Goal: Transaction & Acquisition: Purchase product/service

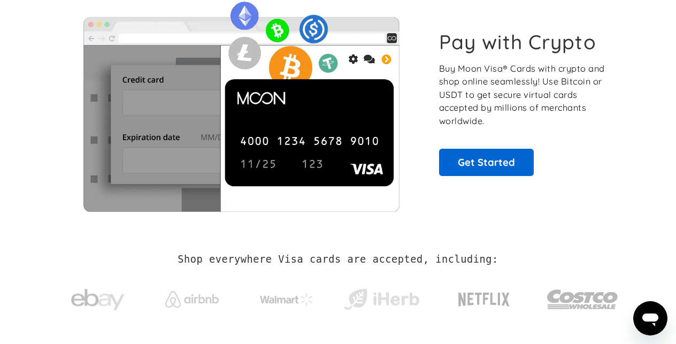
scroll to position [72, 0]
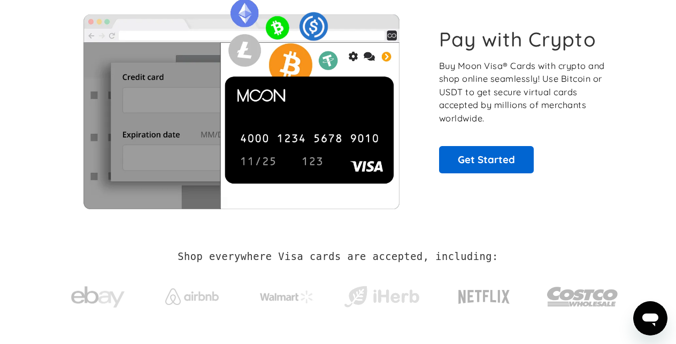
click at [468, 164] on link "Get Started" at bounding box center [486, 159] width 95 height 27
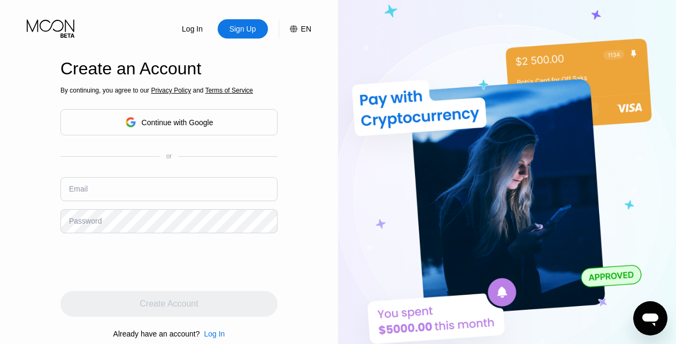
click at [166, 200] on input "text" at bounding box center [168, 189] width 217 height 24
click at [345, 189] on img at bounding box center [507, 189] width 338 height 378
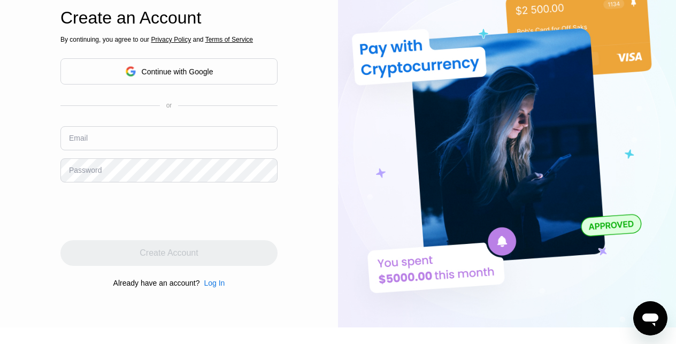
scroll to position [62, 0]
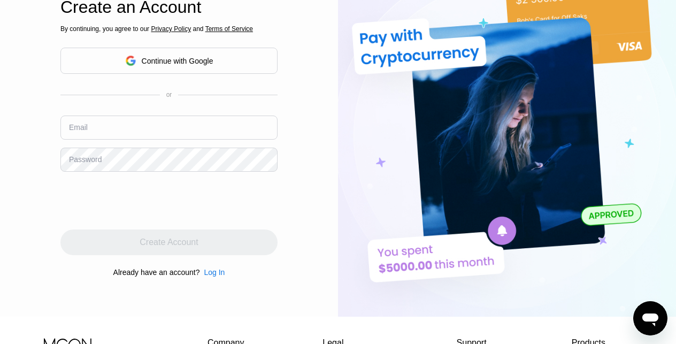
click at [200, 119] on input "text" at bounding box center [168, 128] width 217 height 24
type input "[EMAIL_ADDRESS][DOMAIN_NAME]"
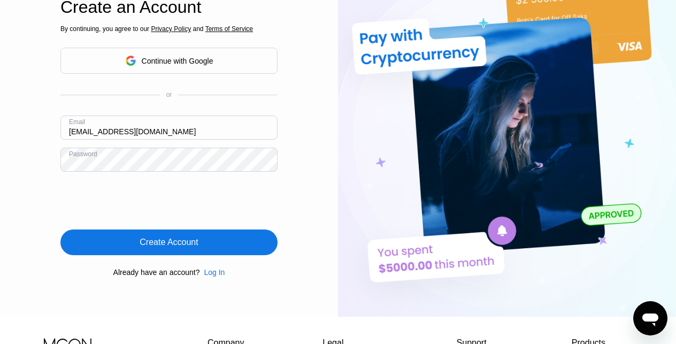
click at [193, 243] on div "Create Account" at bounding box center [169, 242] width 58 height 11
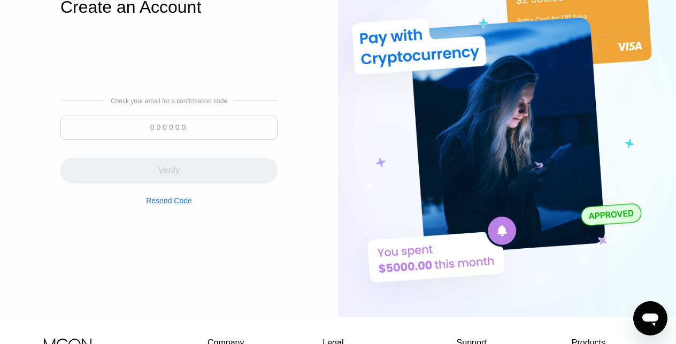
click at [223, 113] on div "Check your email for a confirmation code Verify Resend Code" at bounding box center [168, 151] width 217 height 108
click at [214, 121] on input at bounding box center [168, 128] width 217 height 24
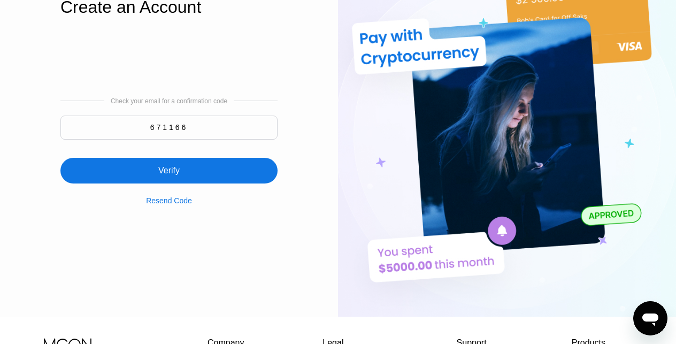
type input "671166"
click at [151, 172] on div "Verify" at bounding box center [168, 171] width 217 height 26
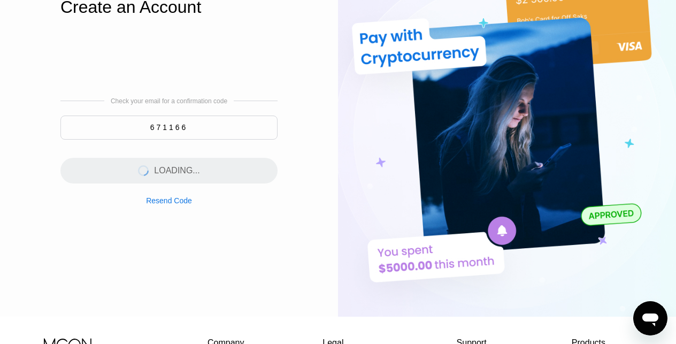
scroll to position [0, 0]
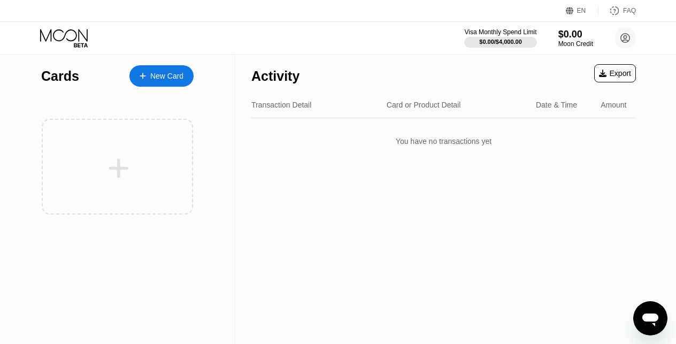
click at [174, 79] on div "New Card" at bounding box center [166, 76] width 33 height 9
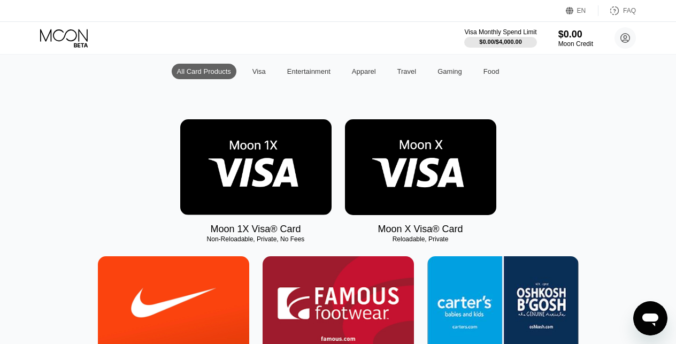
scroll to position [107, 0]
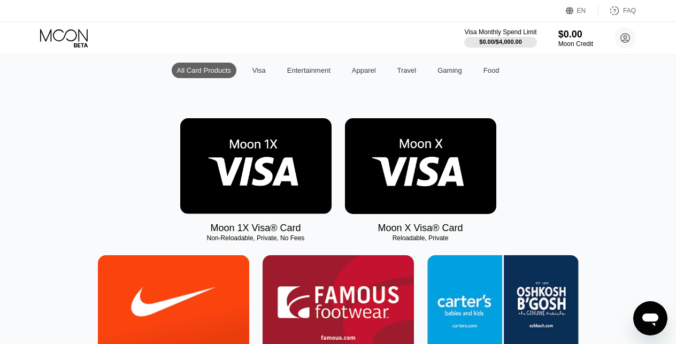
click at [294, 186] on img at bounding box center [255, 166] width 151 height 96
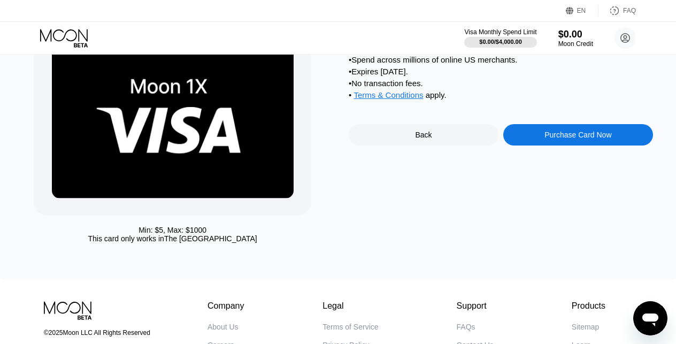
scroll to position [64, 0]
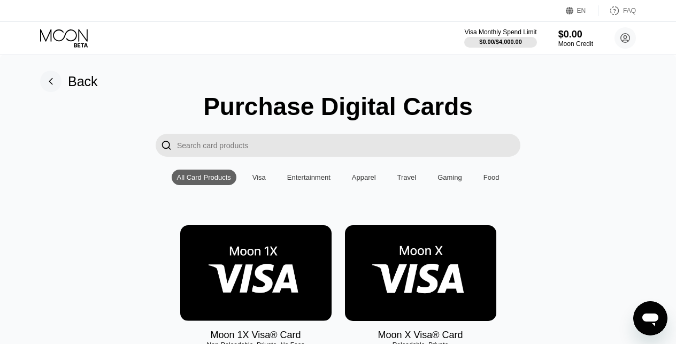
click at [478, 243] on img at bounding box center [420, 273] width 151 height 96
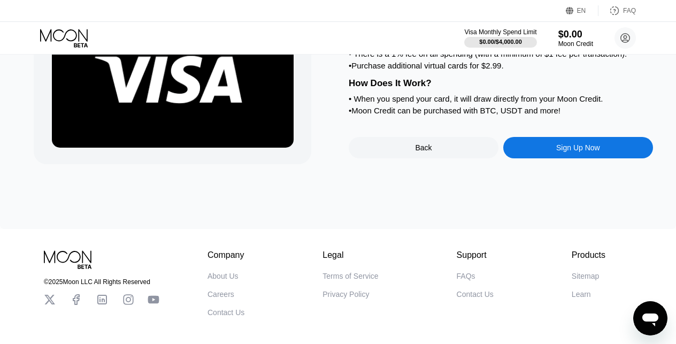
scroll to position [123, 0]
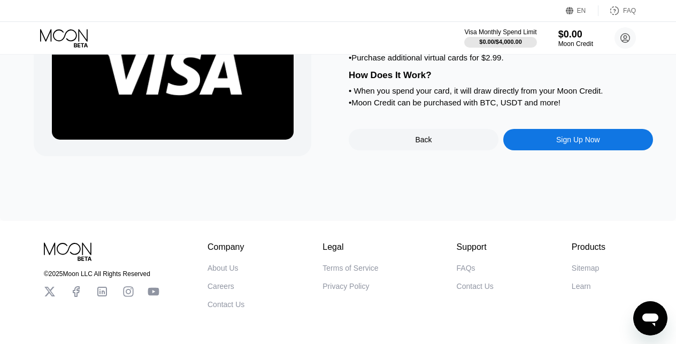
click at [592, 155] on div "Moon X Visa® Card What's The Moon X Card? • A reloadable card denominated in US…" at bounding box center [501, 62] width 304 height 187
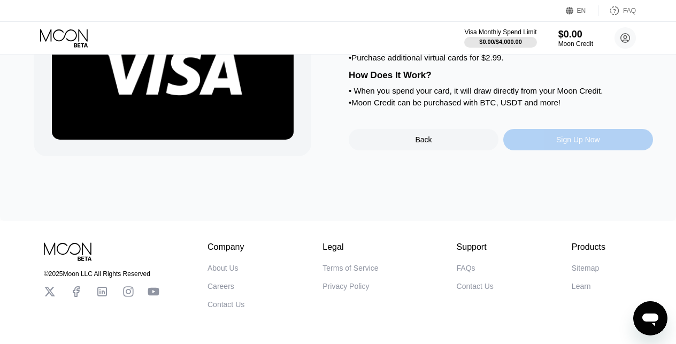
click at [594, 150] on div "Sign Up Now" at bounding box center [578, 139] width 150 height 21
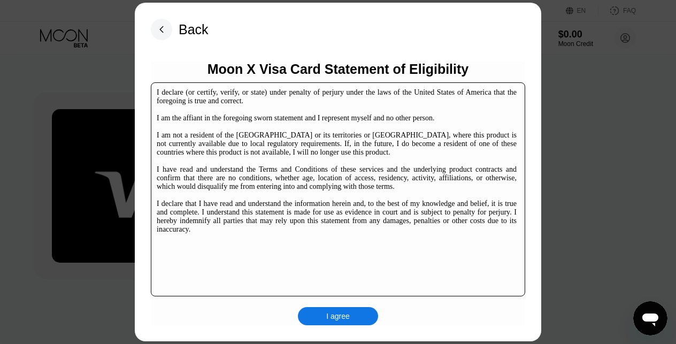
click at [333, 315] on div "I agree" at bounding box center [338, 316] width 24 height 10
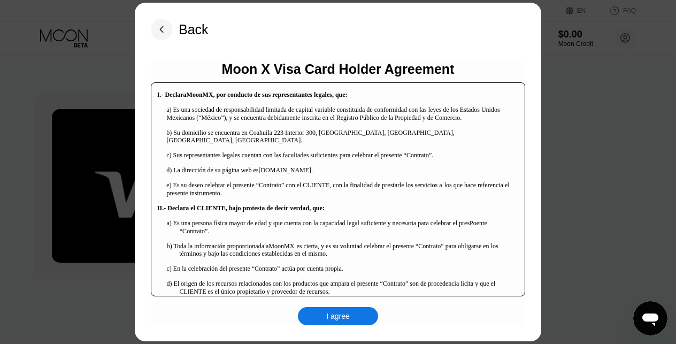
scroll to position [57, 0]
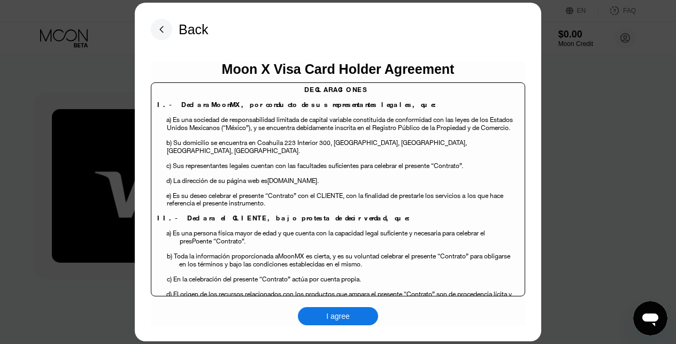
click at [327, 318] on div "I agree" at bounding box center [338, 316] width 24 height 10
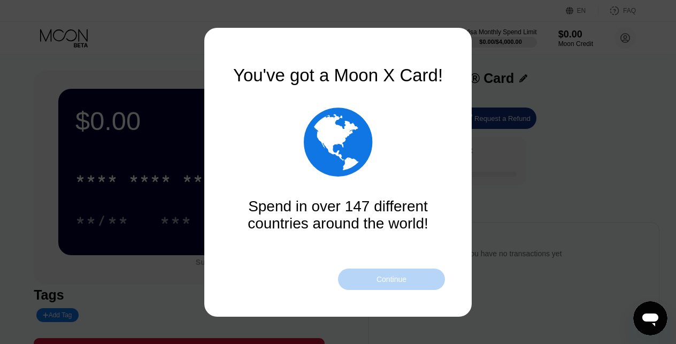
click at [373, 278] on div "Continue" at bounding box center [391, 279] width 107 height 21
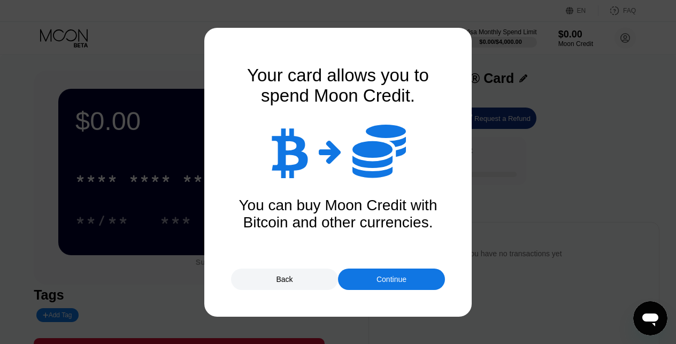
click at [373, 278] on div "Continue" at bounding box center [391, 279] width 107 height 21
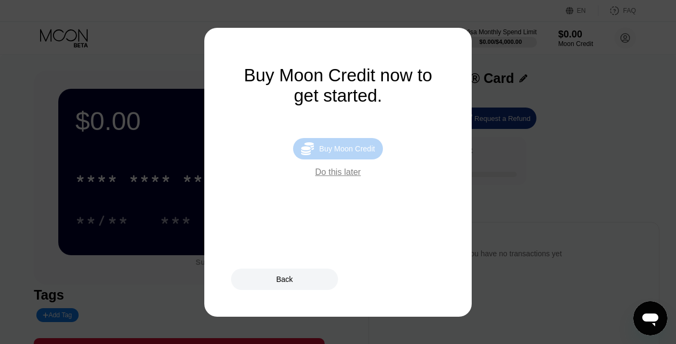
click at [362, 150] on div "Buy Moon Credit" at bounding box center [347, 148] width 56 height 9
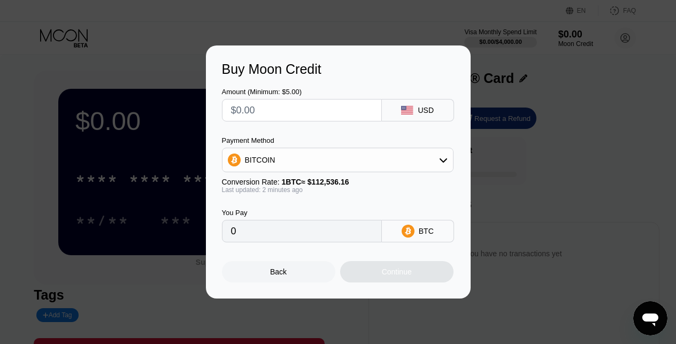
click at [307, 270] on div "Back" at bounding box center [278, 271] width 113 height 21
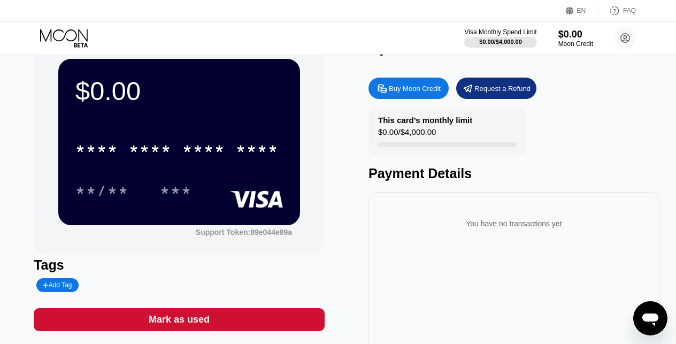
scroll to position [34, 0]
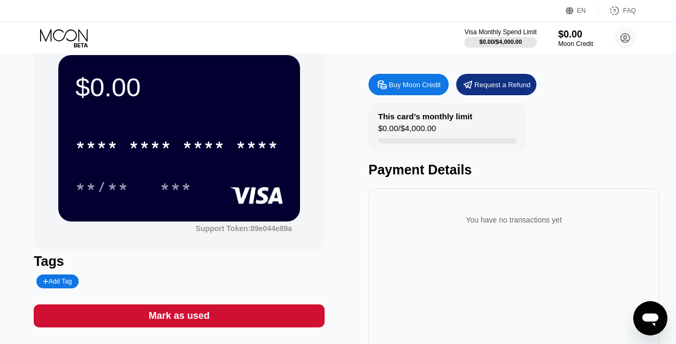
click at [249, 157] on div "* * * * * * * * * * * * ****" at bounding box center [177, 145] width 216 height 27
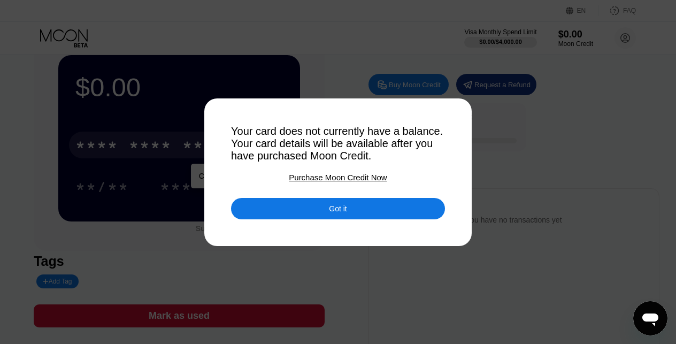
click at [304, 209] on div "Got it" at bounding box center [338, 208] width 214 height 21
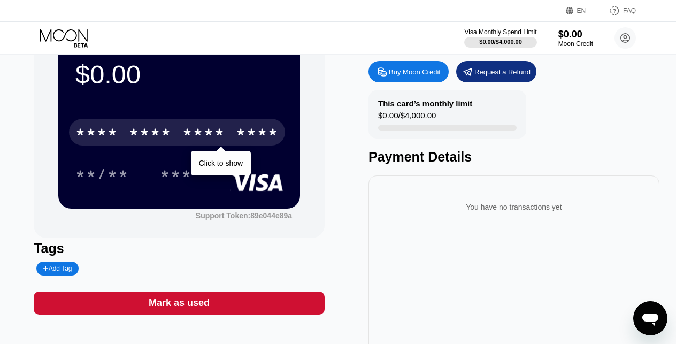
scroll to position [47, 0]
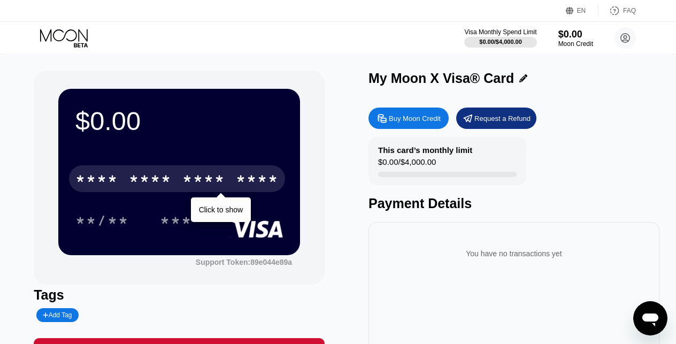
click at [426, 118] on div "Buy Moon Credit" at bounding box center [415, 118] width 52 height 9
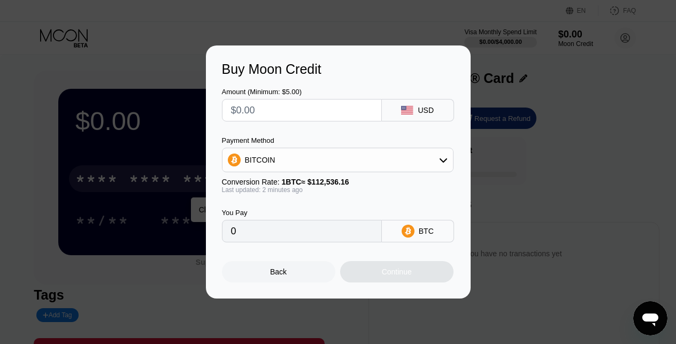
click at [424, 113] on div "USD" at bounding box center [426, 110] width 16 height 9
click at [390, 104] on div "USD" at bounding box center [418, 110] width 72 height 22
click at [355, 159] on div "BITCOIN" at bounding box center [338, 159] width 231 height 21
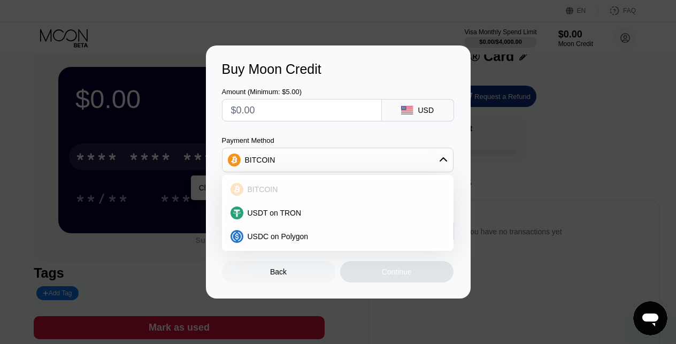
scroll to position [22, 0]
click at [324, 216] on div "USDT on TRON" at bounding box center [344, 213] width 202 height 9
type input "0.00"
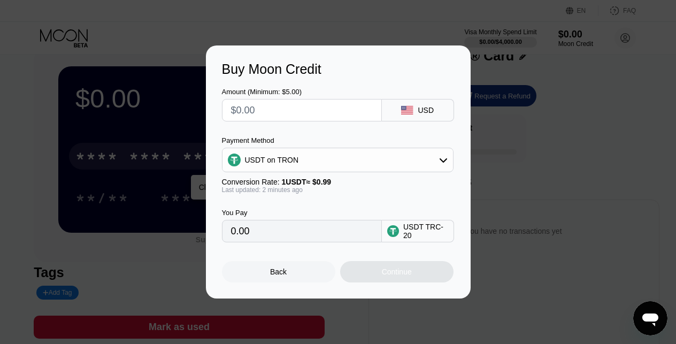
click at [417, 235] on div "USDT TRC-20" at bounding box center [425, 231] width 45 height 17
click at [329, 114] on input "text" at bounding box center [302, 110] width 142 height 21
type input "$1"
type input "1.01"
type input "$10"
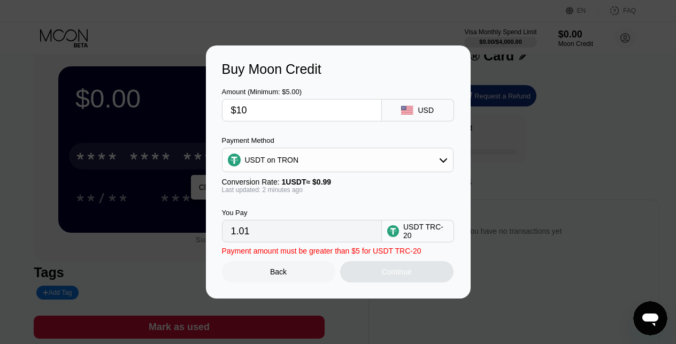
type input "10.10"
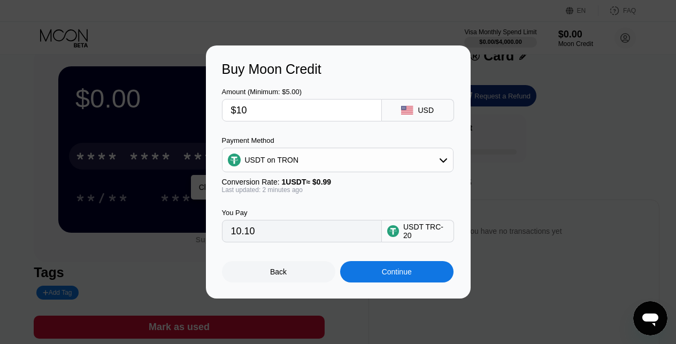
type input "$1"
type input "1.01"
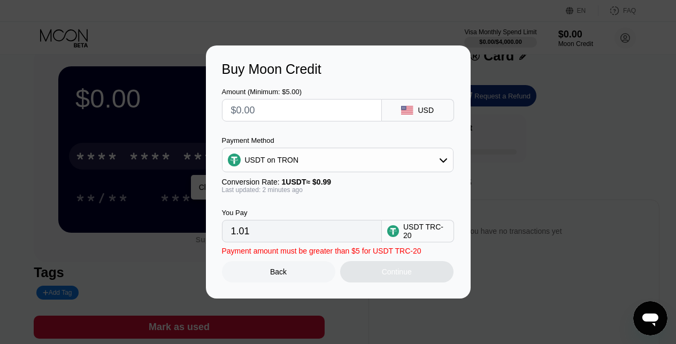
type input "0.00"
type input "$1"
type input "1.01"
type input "$10"
type input "10.10"
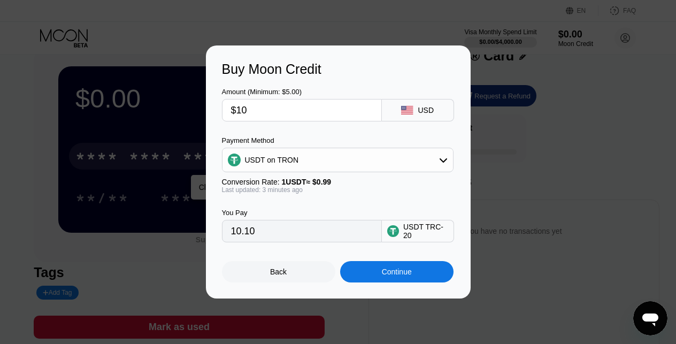
type input "$10"
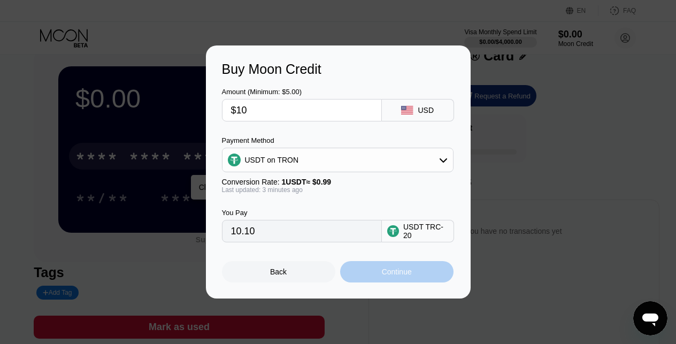
click at [392, 271] on div "Continue" at bounding box center [397, 272] width 30 height 9
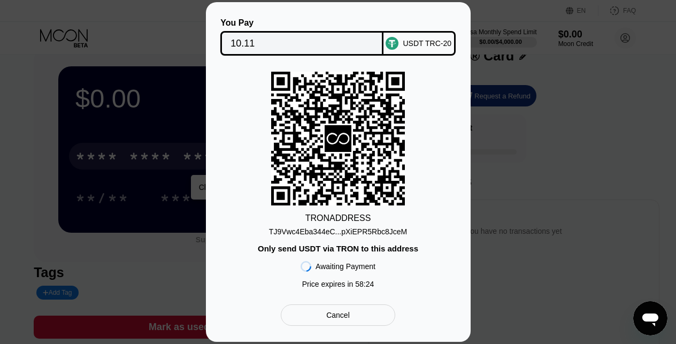
click at [372, 244] on div "Only send USDT via TRON to this address" at bounding box center [338, 248] width 161 height 9
click at [372, 234] on div "TJ9Vwc4Eba344eC...pXiEPR5Rbc8JceM" at bounding box center [338, 231] width 138 height 9
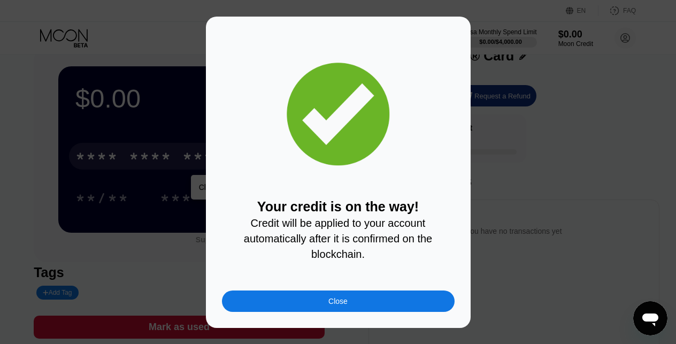
click at [377, 300] on div "Close" at bounding box center [338, 301] width 233 height 21
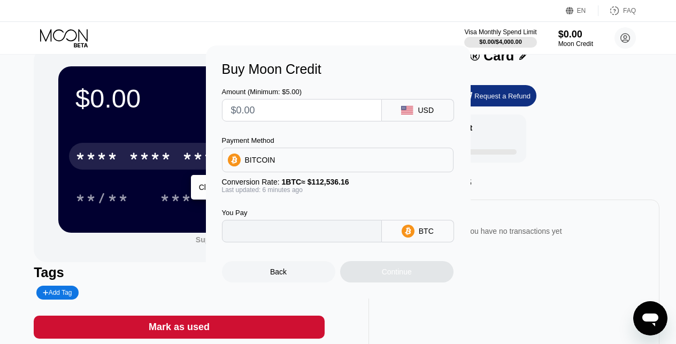
type input "0"
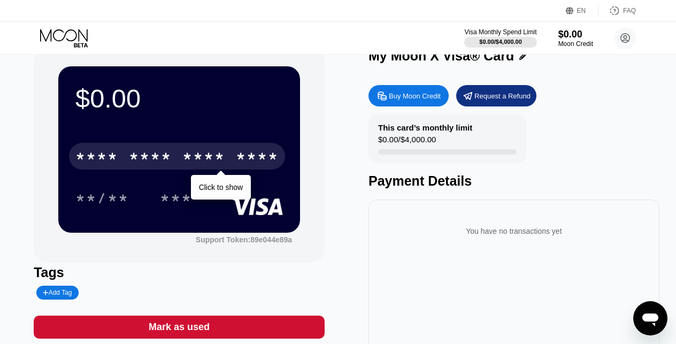
click at [264, 164] on div "****" at bounding box center [257, 157] width 43 height 17
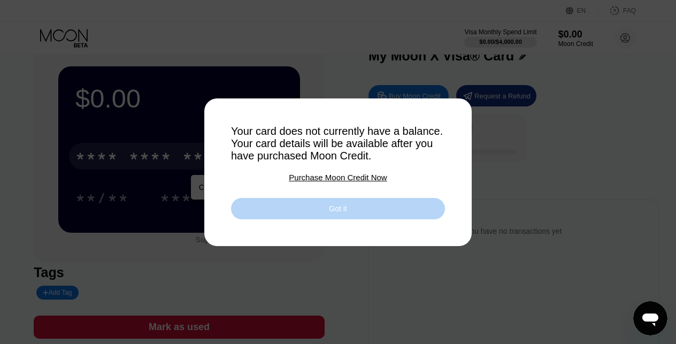
click at [288, 207] on div "Got it" at bounding box center [338, 208] width 214 height 21
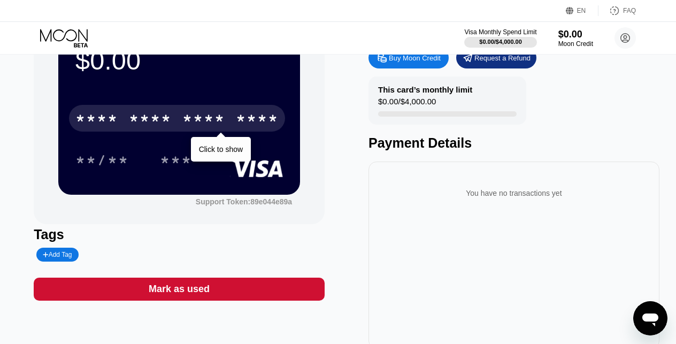
scroll to position [50, 0]
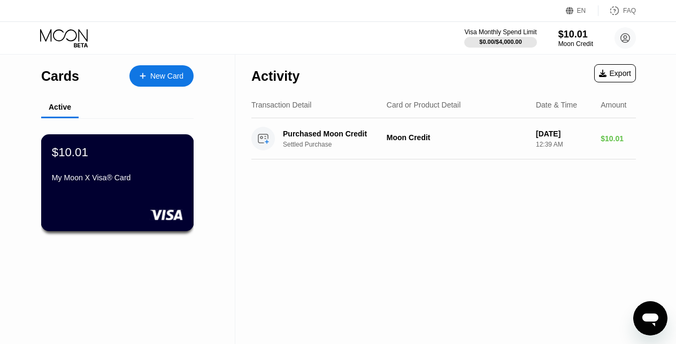
click at [147, 195] on div "$10.01 My Moon X Visa® Card" at bounding box center [117, 182] width 153 height 97
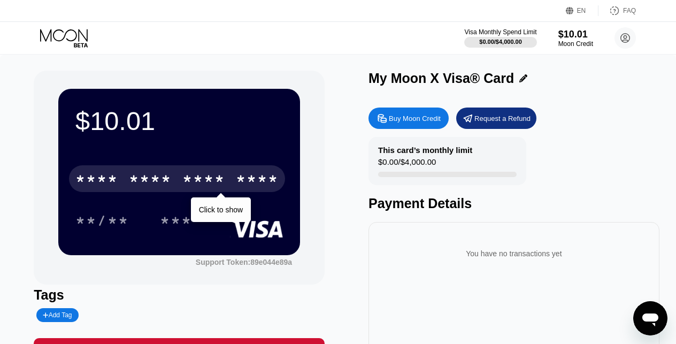
click at [247, 175] on div "****" at bounding box center [257, 180] width 43 height 17
click at [202, 182] on div "* * * *" at bounding box center [203, 180] width 43 height 17
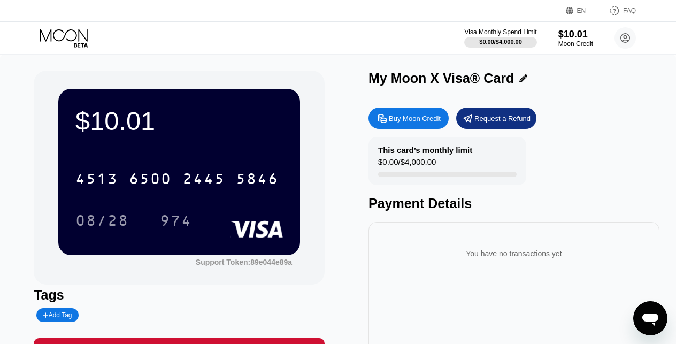
click at [257, 134] on div "$10.01" at bounding box center [179, 121] width 208 height 30
click at [274, 113] on div "$10.01" at bounding box center [179, 121] width 208 height 30
click at [626, 39] on icon at bounding box center [626, 38] width 6 height 6
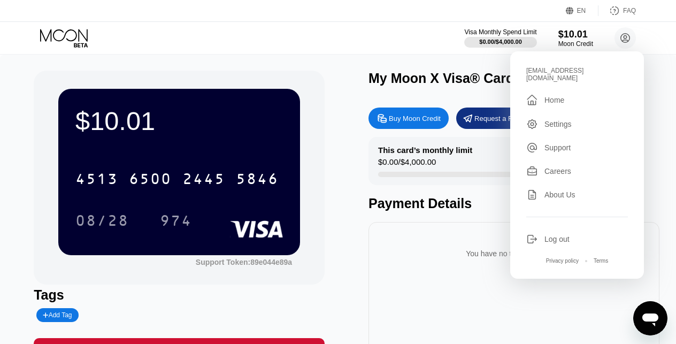
click at [318, 213] on div "$10.01 4513 6500 2445 5846 08/28 974 Support Token: 89e044e89a" at bounding box center [179, 178] width 291 height 214
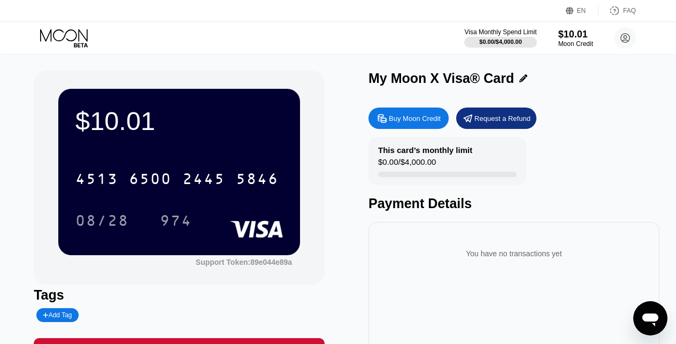
click at [653, 312] on icon "Open messaging window" at bounding box center [650, 318] width 19 height 19
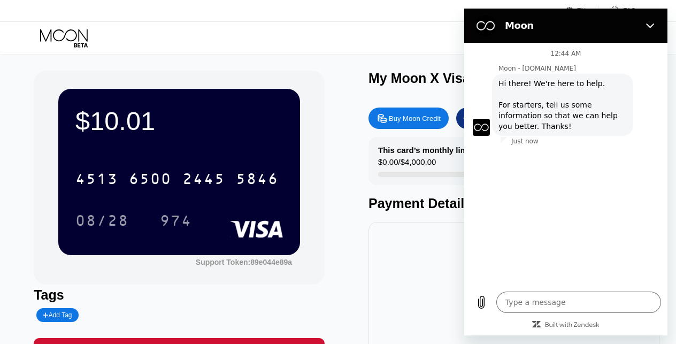
type textarea "x"
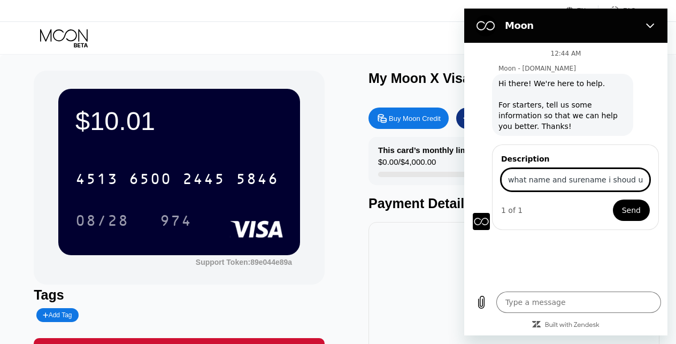
type input "what name and surename i shoud use when paying with this card?"
click at [639, 211] on span "Send" at bounding box center [631, 210] width 19 height 13
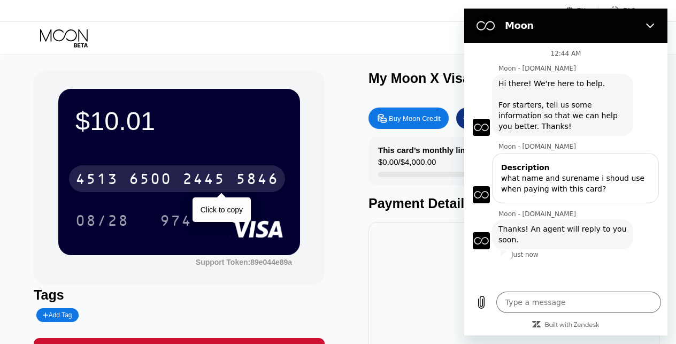
click at [208, 182] on div "2445" at bounding box center [203, 180] width 43 height 17
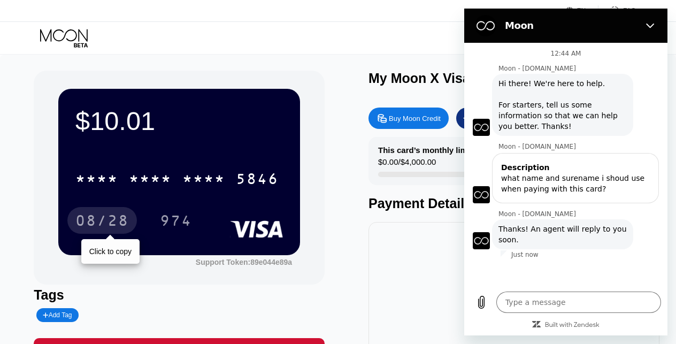
click at [112, 213] on div "08/28" at bounding box center [102, 220] width 70 height 27
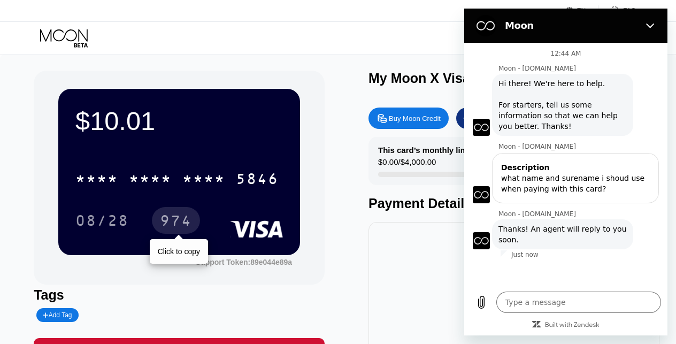
click at [186, 224] on div "974" at bounding box center [176, 221] width 32 height 17
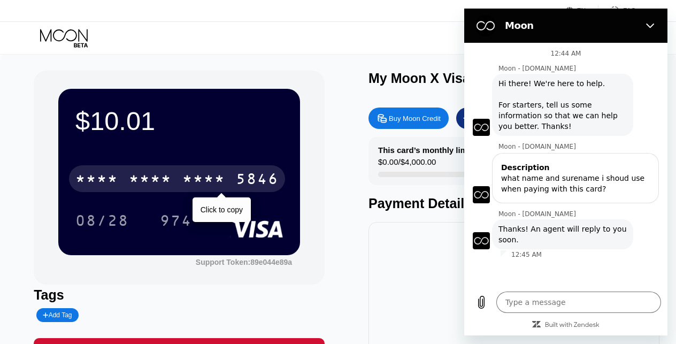
click at [179, 190] on div "* * * * * * * * * * * * 5846" at bounding box center [177, 178] width 216 height 27
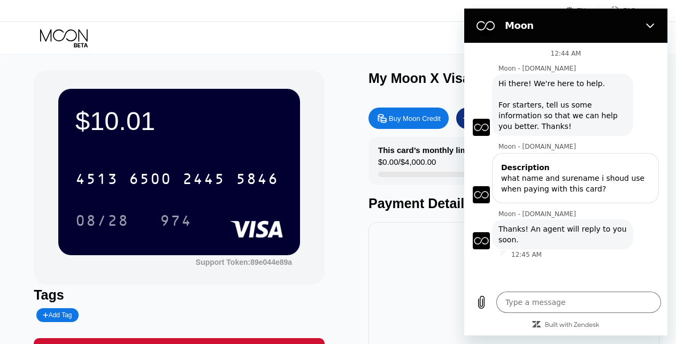
click at [363, 247] on div "$10.01 4513 6500 2445 5846 08/28 974 Support Token: 89e044e89a Tags Add Tag Mar…" at bounding box center [338, 240] width 609 height 339
click at [355, 183] on div "$10.01 4513 6500 2445 5846 08/28 974 Support Token: 89e044e89a Tags Add Tag Mar…" at bounding box center [338, 240] width 609 height 339
click at [646, 25] on icon "Close" at bounding box center [650, 25] width 9 height 9
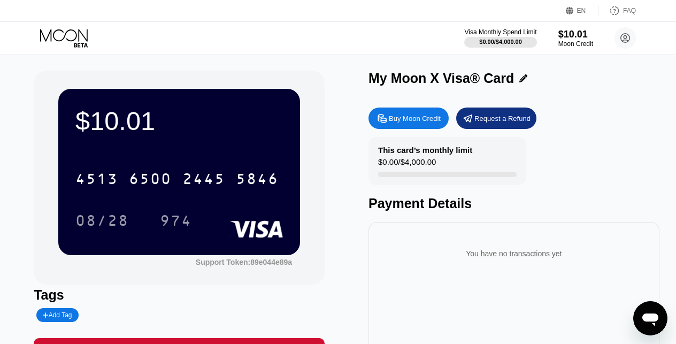
type textarea "x"
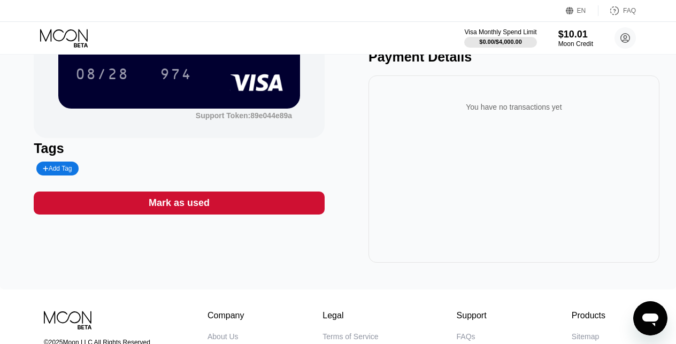
scroll to position [149, 0]
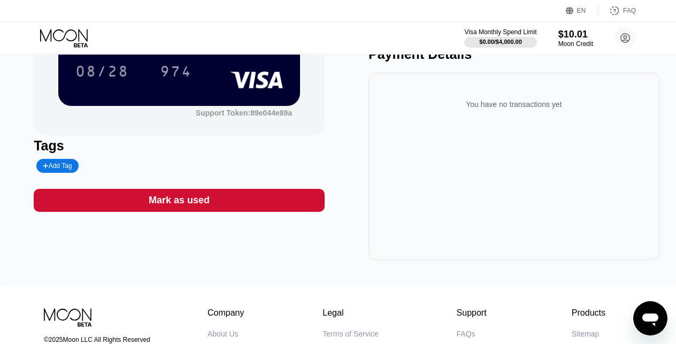
click at [71, 167] on div "Add Tag" at bounding box center [57, 165] width 29 height 7
click at [84, 167] on input "text" at bounding box center [84, 165] width 82 height 7
type input "kA"
click at [136, 166] on icon at bounding box center [133, 166] width 6 height 4
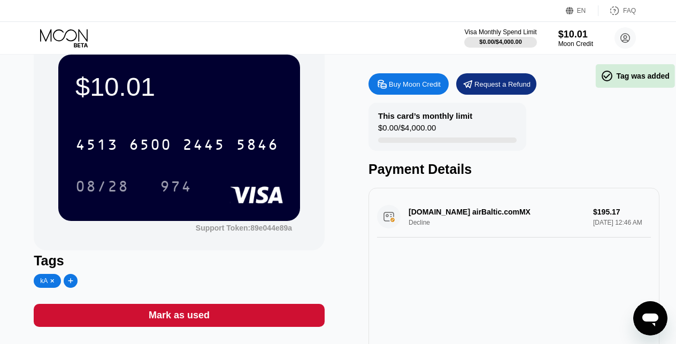
scroll to position [33, 0]
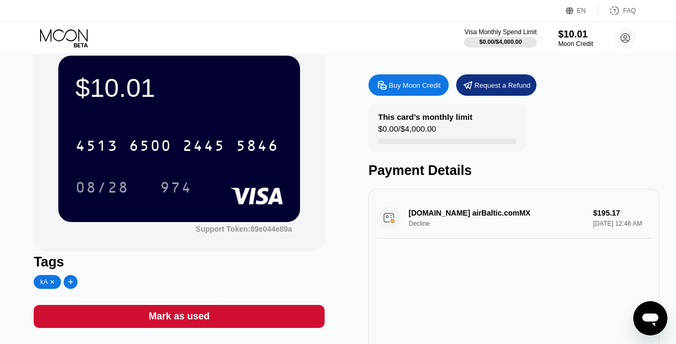
click at [51, 281] on icon at bounding box center [52, 281] width 3 height 3
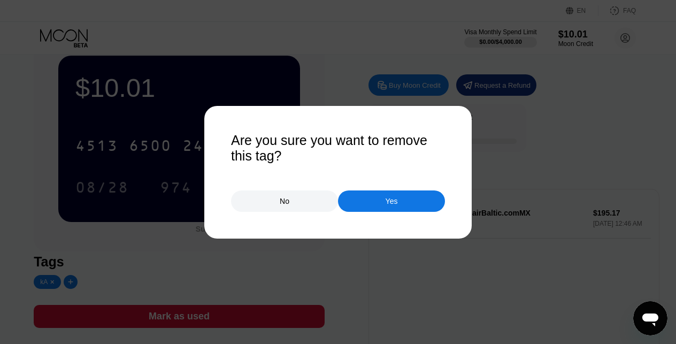
click at [375, 192] on div "Yes" at bounding box center [391, 200] width 107 height 21
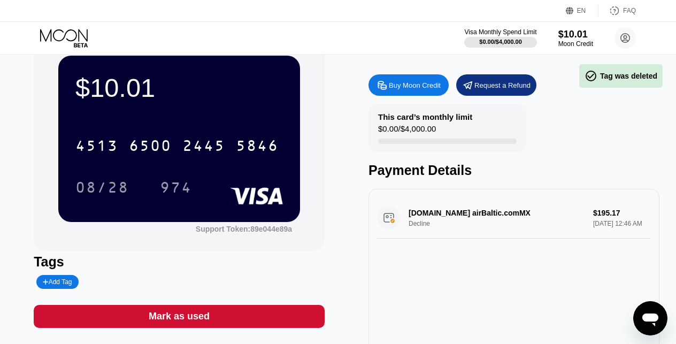
click at [487, 205] on div "[DOMAIN_NAME] airBaltic.comMX Decline $195.17 [DATE] 12:46 AM" at bounding box center [514, 217] width 274 height 41
click at [439, 238] on div "[DOMAIN_NAME] airBaltic.comMX Decline $195.17 [DATE] 12:46 AM" at bounding box center [514, 217] width 274 height 41
click at [587, 223] on div "airBaltic.com airBaltic.comMX Decline $195.17 Sep 25, 2025 12:46 AM" at bounding box center [514, 217] width 274 height 41
click at [394, 218] on div "airBaltic.com airBaltic.comMX Decline $195.17 Sep 25, 2025 12:46 AM" at bounding box center [514, 217] width 274 height 41
click at [649, 315] on icon "Open messaging window" at bounding box center [651, 320] width 16 height 13
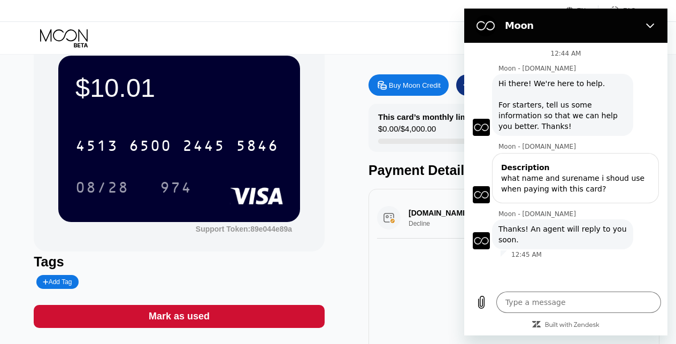
click at [400, 193] on div "airBaltic.com airBaltic.comMX Decline $195.17 Sep 25, 2025 12:46 AM" at bounding box center [514, 282] width 291 height 187
click at [652, 26] on icon "Close" at bounding box center [650, 26] width 8 height 5
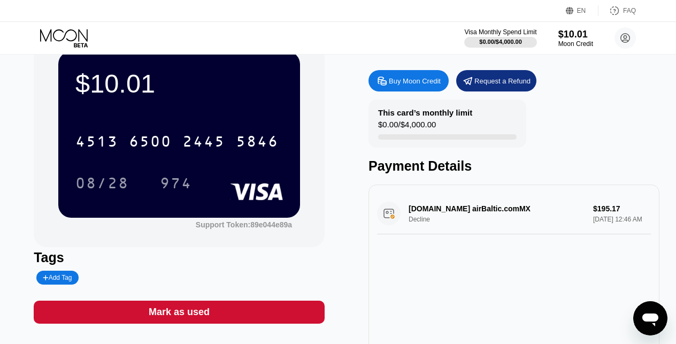
scroll to position [29, 0]
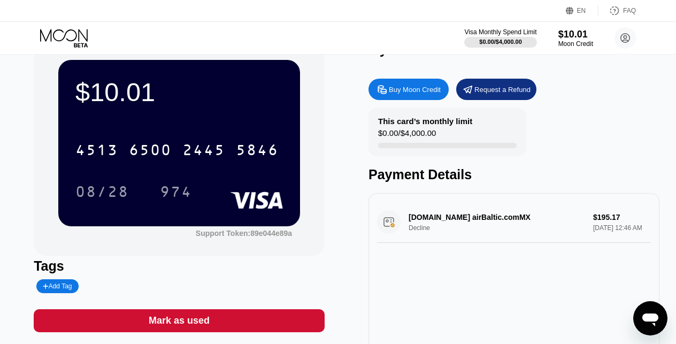
click at [515, 89] on div "Request a Refund" at bounding box center [503, 89] width 56 height 9
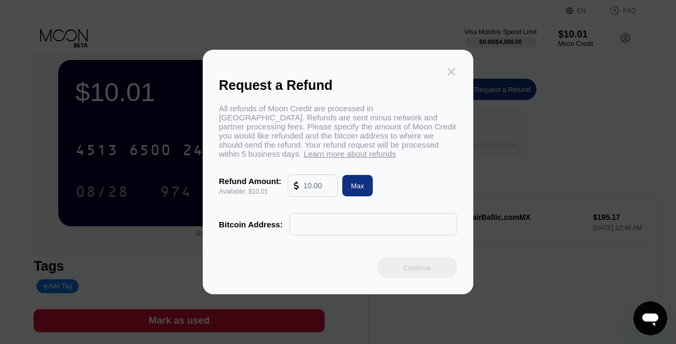
click at [455, 71] on icon at bounding box center [452, 72] width 12 height 12
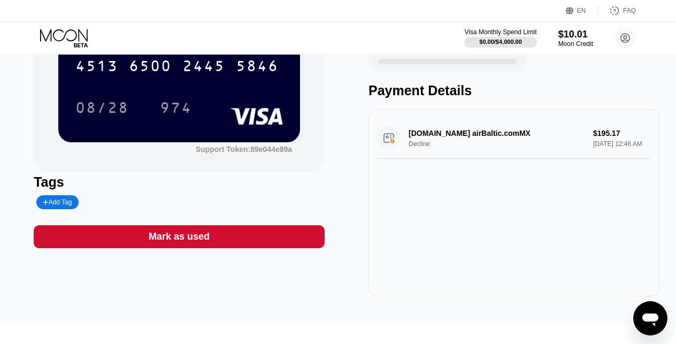
scroll to position [116, 0]
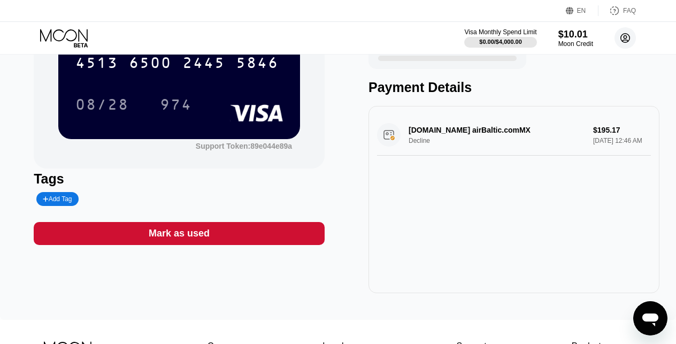
click at [622, 37] on circle at bounding box center [625, 37] width 21 height 21
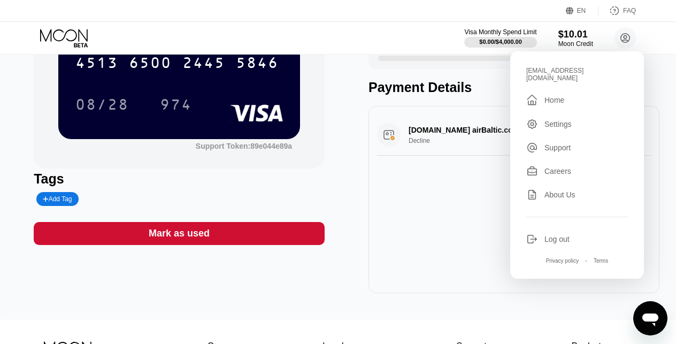
click at [578, 94] on div " Home" at bounding box center [577, 100] width 102 height 13
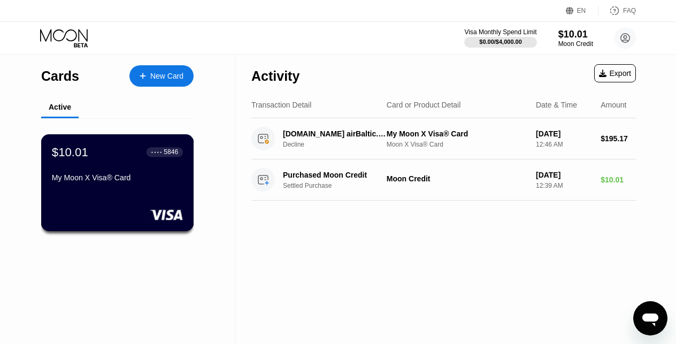
click at [151, 175] on div "My Moon X Visa® Card" at bounding box center [117, 177] width 131 height 9
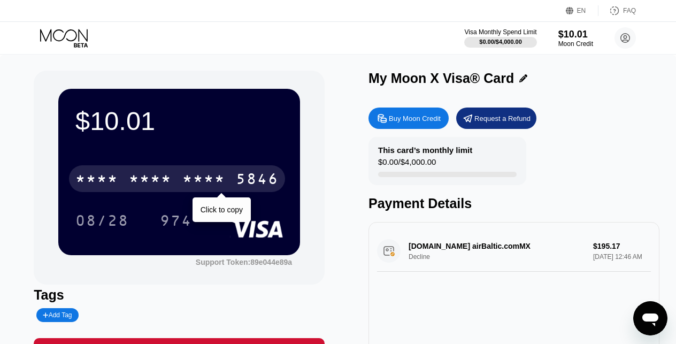
click at [173, 182] on div "* * * * * * * * * * * * 5846" at bounding box center [177, 178] width 216 height 27
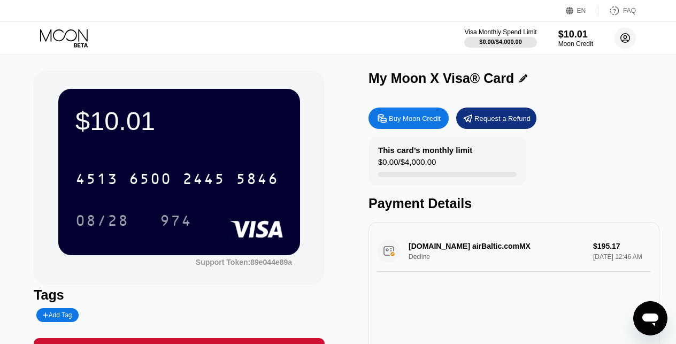
click at [622, 32] on circle at bounding box center [625, 37] width 21 height 21
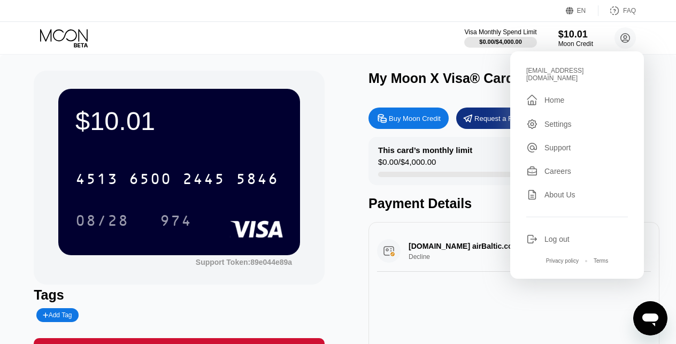
click at [575, 96] on div " Home" at bounding box center [577, 100] width 102 height 13
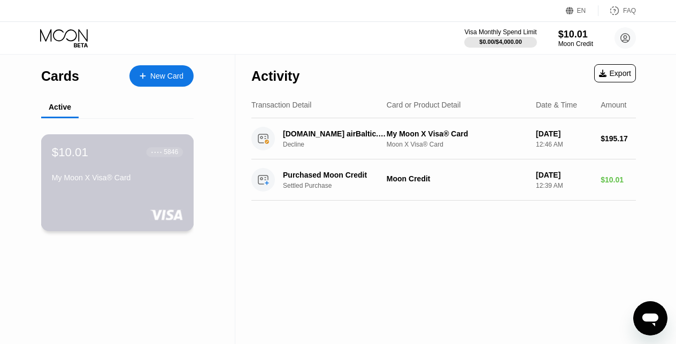
click at [170, 154] on div "5846" at bounding box center [171, 151] width 14 height 7
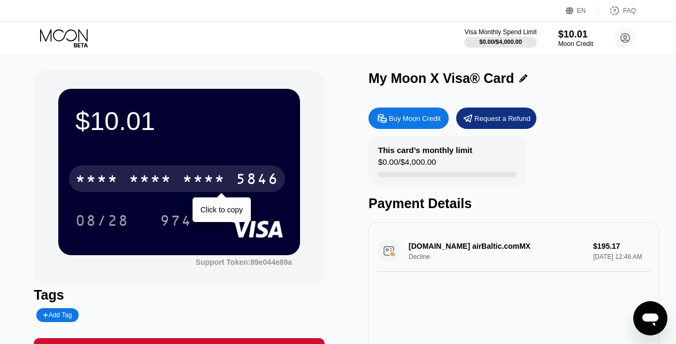
click at [202, 184] on div "* * * *" at bounding box center [203, 180] width 43 height 17
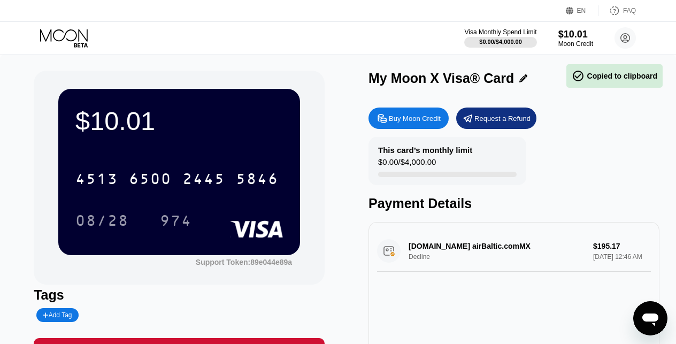
click at [645, 320] on icon "Open messaging window" at bounding box center [651, 320] width 16 height 13
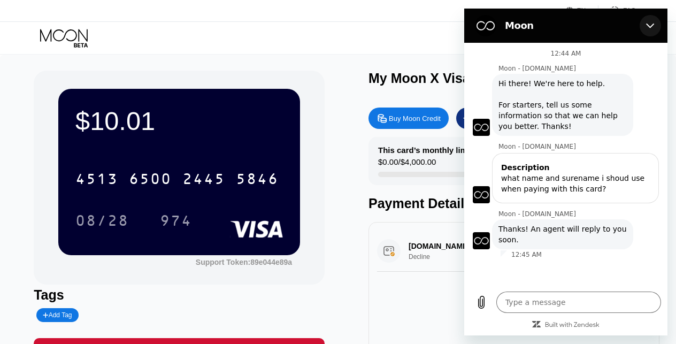
click at [655, 24] on button "Close" at bounding box center [650, 25] width 21 height 21
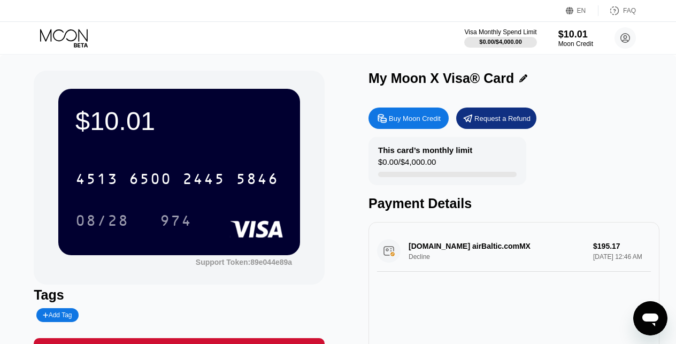
click at [663, 333] on div "$10.01 4513 6500 2445 5846 08/28 974 Support Token: 89e044e89a Tags Add Tag Mar…" at bounding box center [338, 245] width 676 height 381
click at [659, 329] on div "Open messaging window" at bounding box center [651, 318] width 32 height 32
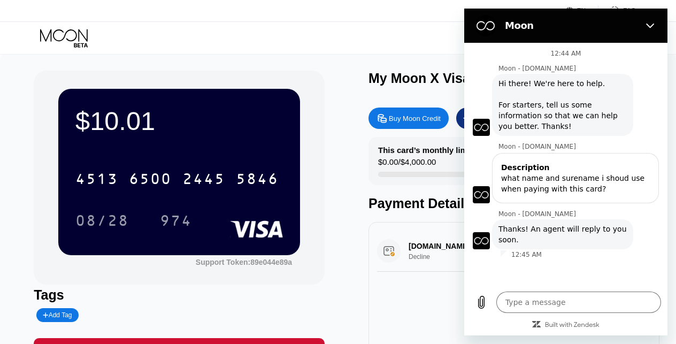
click at [320, 190] on div "$10.01 4513 6500 2445 5846 08/28 974 Support Token: 89e044e89a" at bounding box center [179, 178] width 291 height 214
click at [648, 25] on icon "Close" at bounding box center [650, 26] width 8 height 5
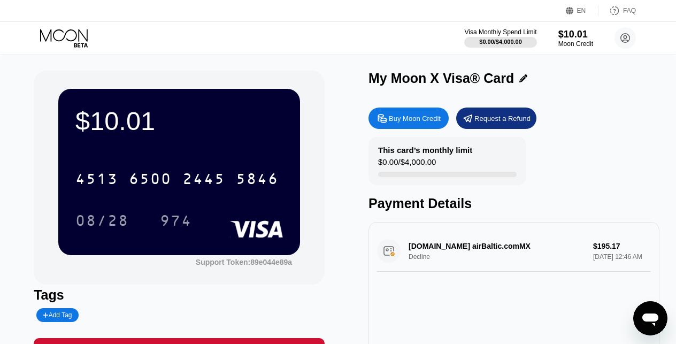
click at [240, 267] on div "$10.01 4513 6500 2445 5846 08/28 974 Support Token: 89e044e89a" at bounding box center [179, 178] width 291 height 214
click at [242, 263] on div "Support Token: 89e044e89a" at bounding box center [244, 262] width 96 height 9
click at [269, 143] on div "$10.01 4513 6500 2445 5846 08/28 974" at bounding box center [179, 172] width 242 height 166
click at [256, 102] on div "$10.01 4513 6500 2445 5846 08/28 974" at bounding box center [179, 172] width 242 height 166
click at [81, 39] on icon at bounding box center [65, 38] width 50 height 19
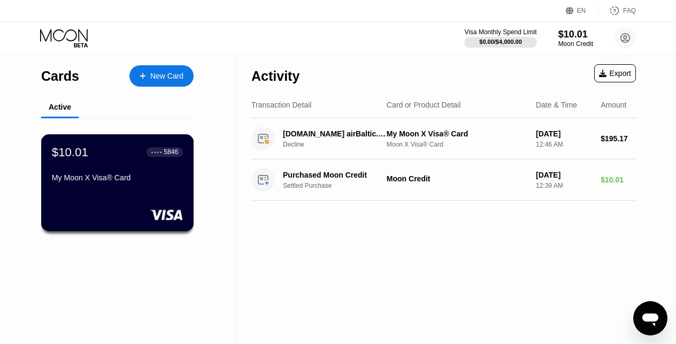
click at [56, 178] on div "My Moon X Visa® Card" at bounding box center [117, 177] width 131 height 9
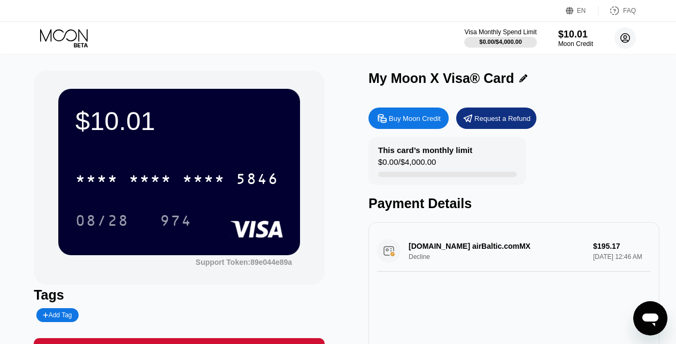
click at [629, 40] on circle at bounding box center [625, 37] width 21 height 21
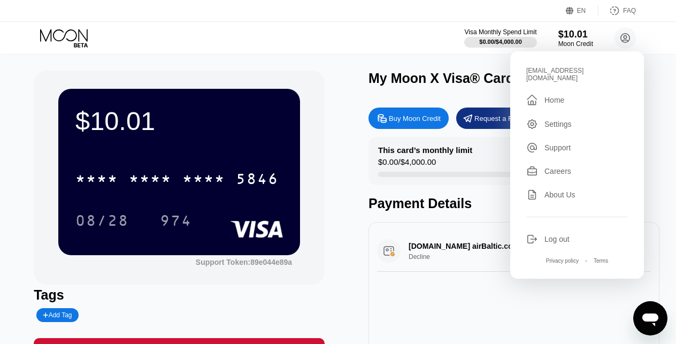
click at [572, 120] on div "Settings" at bounding box center [558, 124] width 27 height 9
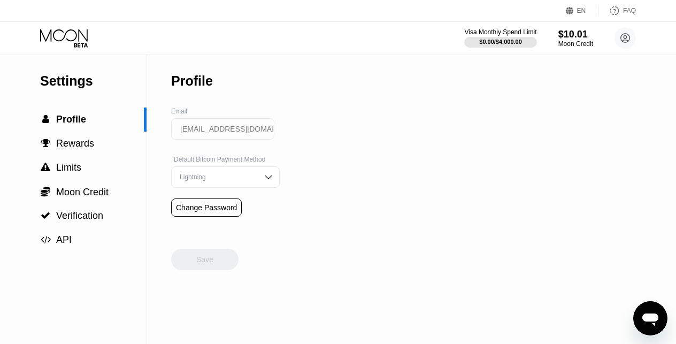
click at [254, 179] on div "Lightning" at bounding box center [217, 176] width 81 height 7
type textarea "x"
click at [97, 126] on div " Profile" at bounding box center [73, 120] width 147 height 24
click at [89, 87] on div "Settings" at bounding box center [93, 81] width 106 height 16
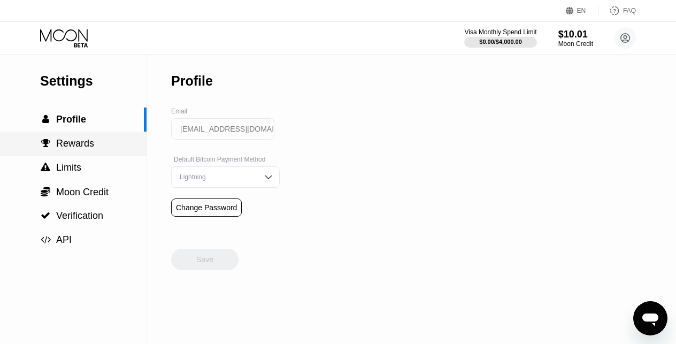
click at [71, 148] on span "Rewards" at bounding box center [75, 143] width 38 height 11
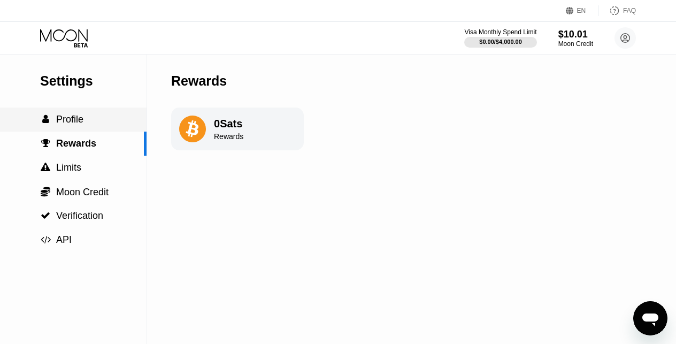
click at [90, 120] on div " Profile" at bounding box center [73, 119] width 147 height 11
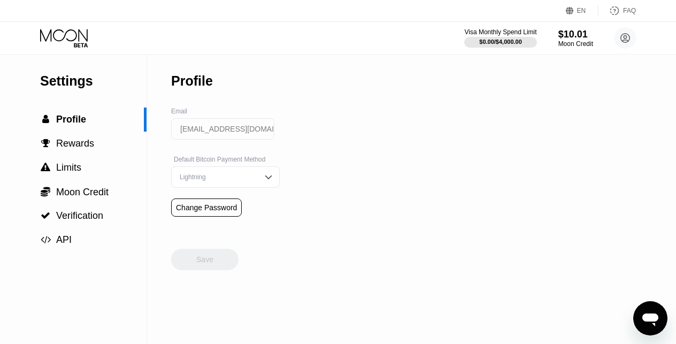
click at [72, 77] on div "Settings" at bounding box center [93, 81] width 106 height 16
click at [620, 35] on circle at bounding box center [625, 37] width 21 height 21
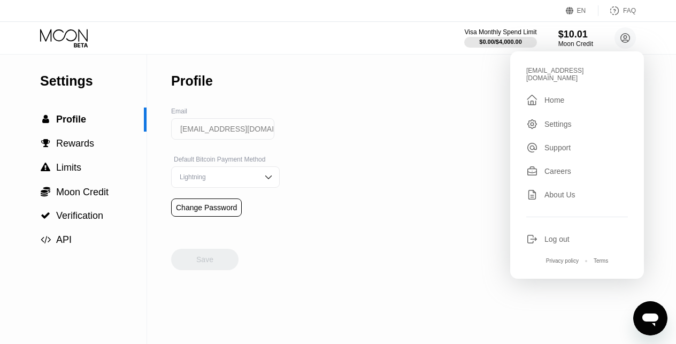
click at [574, 94] on div " Home" at bounding box center [577, 100] width 102 height 13
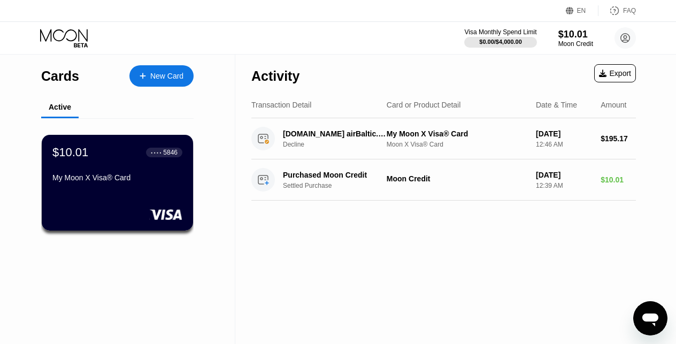
click at [617, 71] on div "Export" at bounding box center [615, 73] width 32 height 9
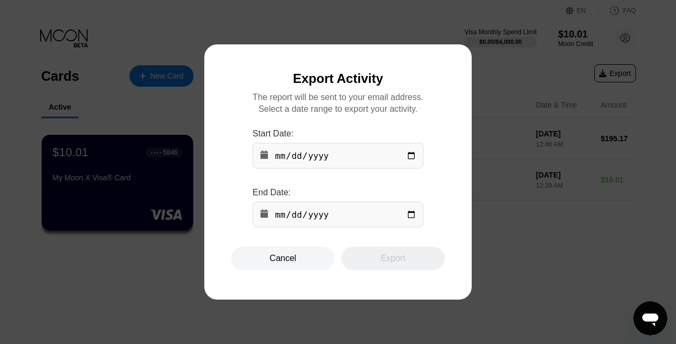
click at [488, 250] on div at bounding box center [338, 172] width 676 height 344
click at [311, 261] on div "Cancel" at bounding box center [283, 259] width 104 height 24
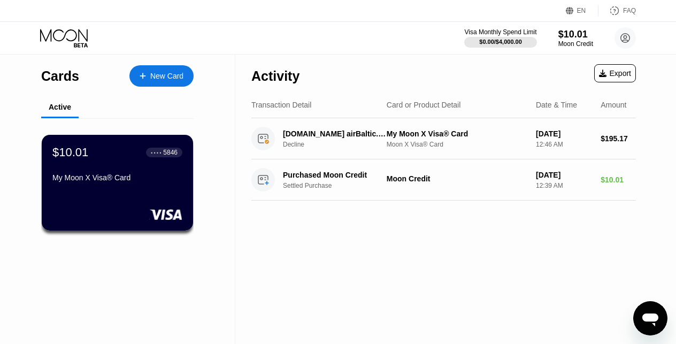
click at [178, 189] on div "$10.01 ● ● ● ● 5846 My Moon X Visa® Card" at bounding box center [117, 183] width 151 height 96
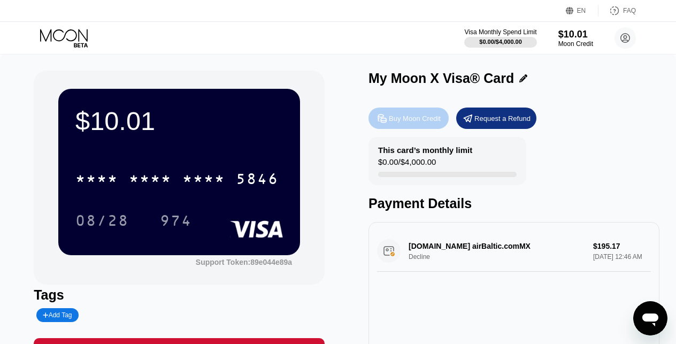
click at [426, 119] on div "Buy Moon Credit" at bounding box center [415, 118] width 52 height 9
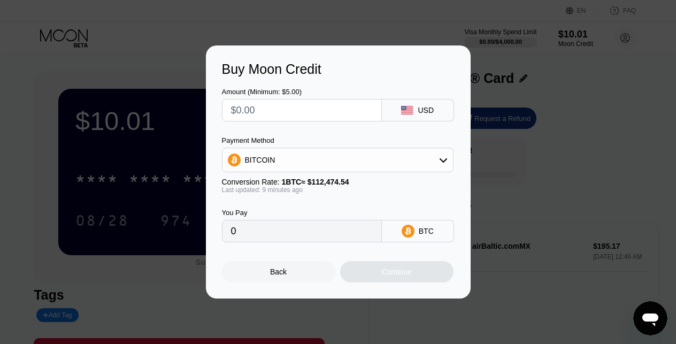
click at [311, 116] on input "text" at bounding box center [302, 110] width 142 height 21
click at [325, 162] on div "BITCOIN" at bounding box center [338, 159] width 231 height 21
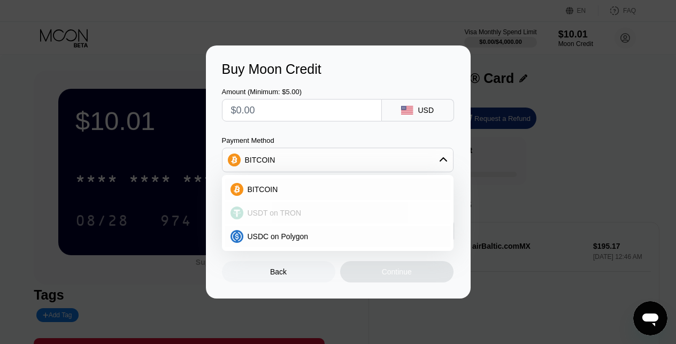
click at [303, 208] on div "USDT on TRON" at bounding box center [337, 212] width 225 height 21
type input "0.00"
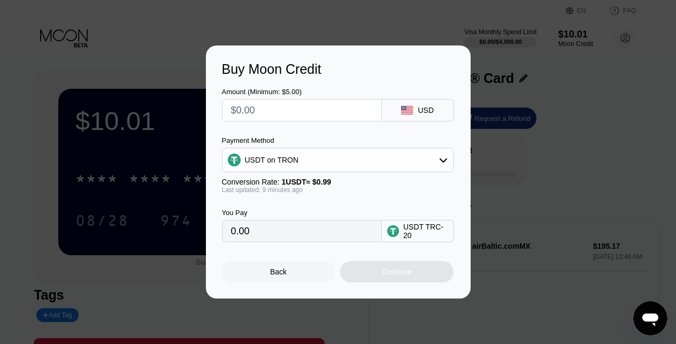
click at [318, 158] on div "USDT on TRON" at bounding box center [338, 159] width 231 height 21
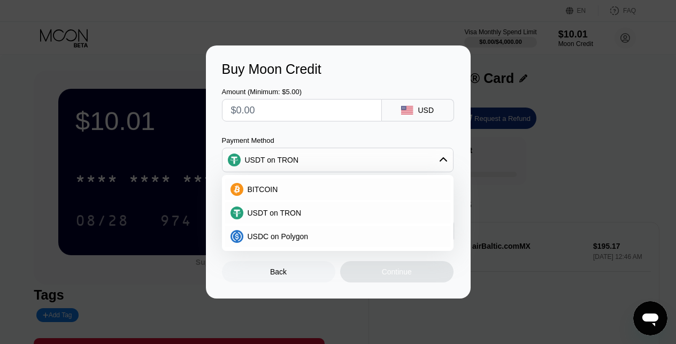
click at [342, 110] on input "text" at bounding box center [302, 110] width 142 height 21
type input "$1"
type input "1.01"
type input "$18"
type input "18.18"
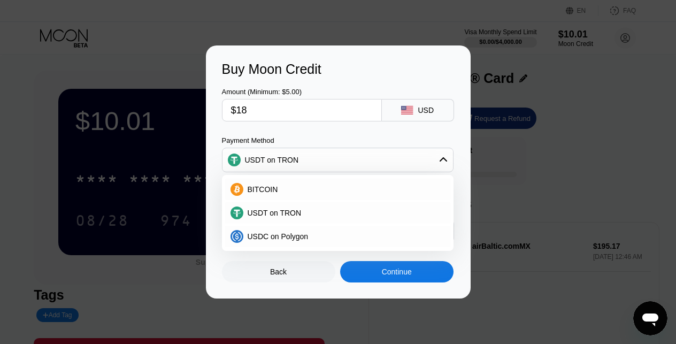
type input "$187"
type input "188.89"
type input "$187"
click at [314, 164] on div "USDT on TRON" at bounding box center [338, 159] width 231 height 21
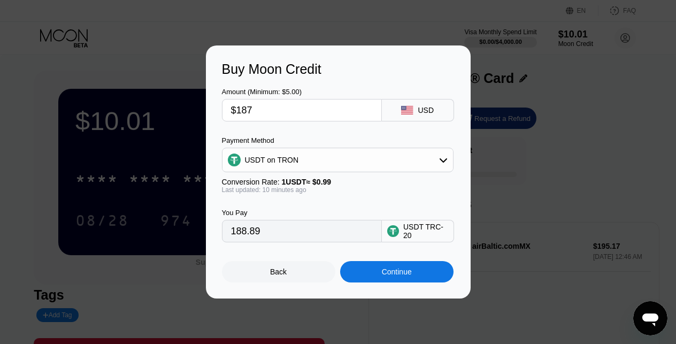
click at [370, 274] on div "Continue" at bounding box center [396, 271] width 113 height 21
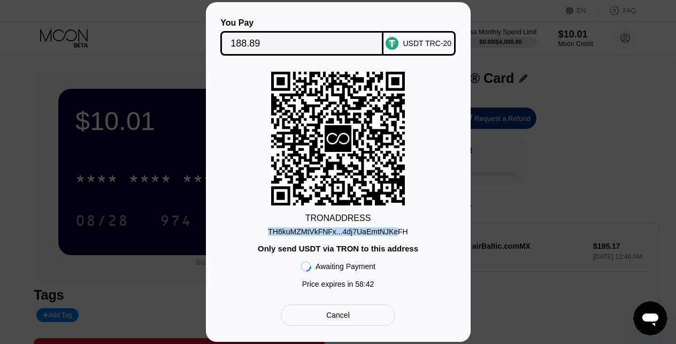
click at [400, 226] on div "TH6kuMZMtVkFNFx...4dj7UaEmtNJKeFH" at bounding box center [338, 229] width 140 height 13
click at [616, 152] on div "You Pay 188.89 USDT TRC-20 TRON ADDRESS TH6kuMZMtVkFNFx...4dj7UaEmtNJKeFH Only …" at bounding box center [338, 172] width 676 height 340
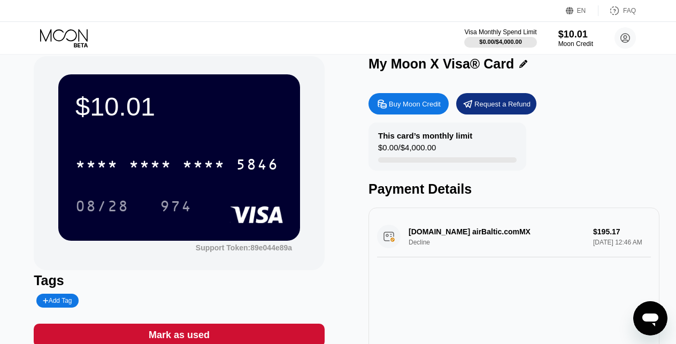
scroll to position [8, 0]
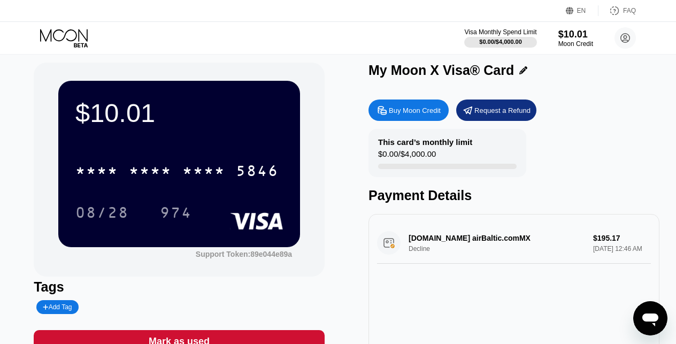
click at [421, 116] on div "Buy Moon Credit" at bounding box center [409, 110] width 80 height 21
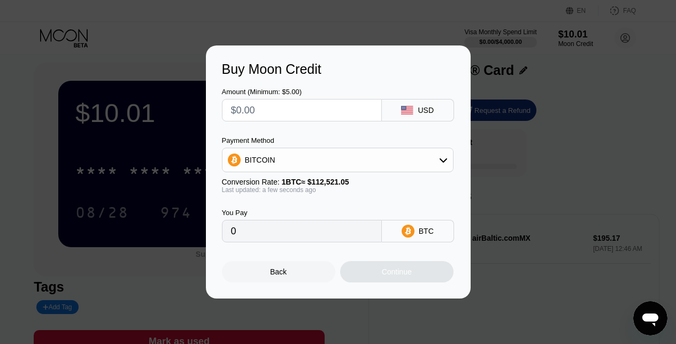
click at [371, 159] on div "BITCOIN" at bounding box center [338, 159] width 231 height 21
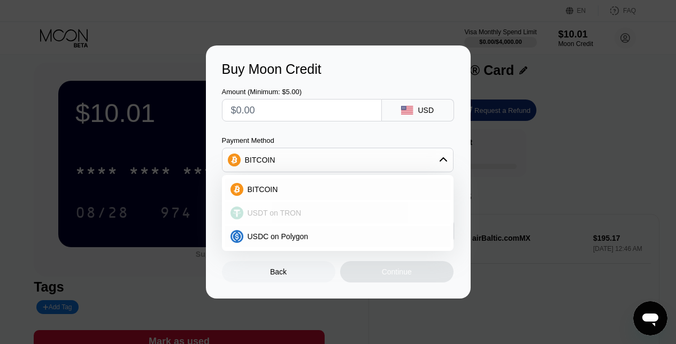
click at [332, 209] on div "USDT on TRON" at bounding box center [344, 213] width 202 height 9
type input "0.00"
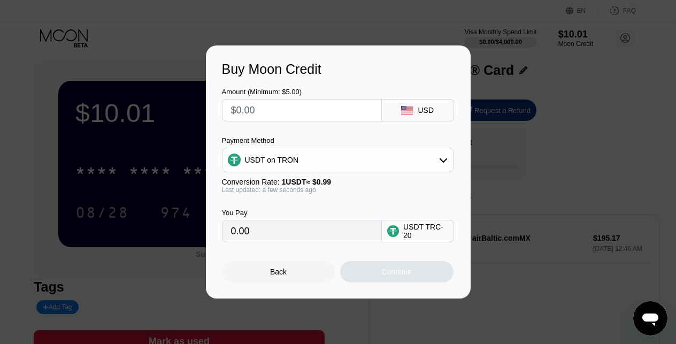
click at [348, 118] on input "text" at bounding box center [302, 110] width 142 height 21
type input "$1"
type input "1.01"
type input "$18"
type input "18.18"
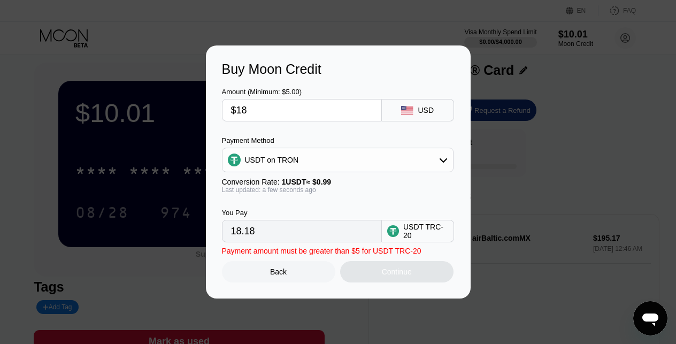
type input "$188"
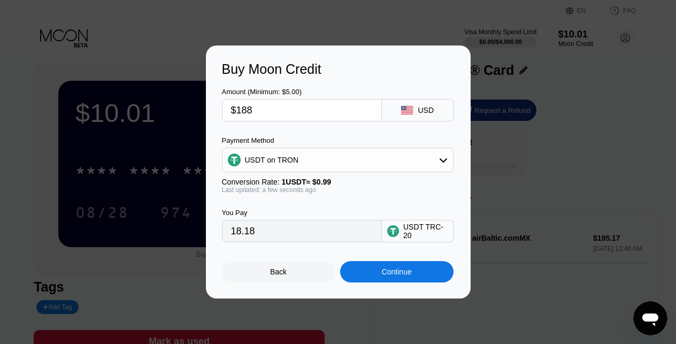
type input "189.90"
type input "$188.8"
type input "190.71"
type input "$188.89"
type input "190.80"
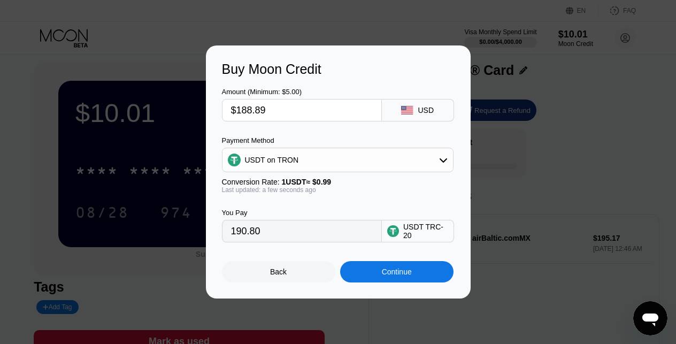
type input "$188.8"
type input "190.71"
type input "$188."
type input "189.90"
type input "$18"
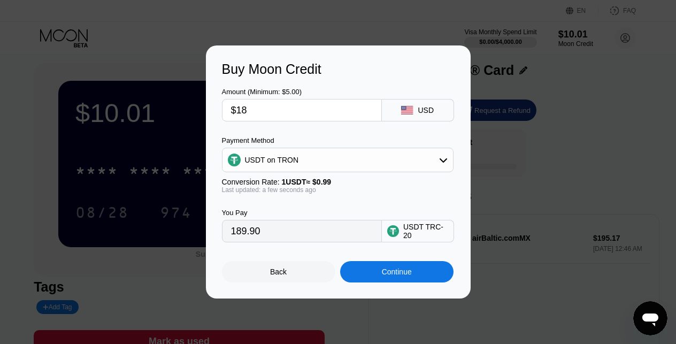
type input "18.18"
type input "$187"
type input "188.89"
type input "$187"
click at [270, 267] on div "Back" at bounding box center [278, 271] width 113 height 21
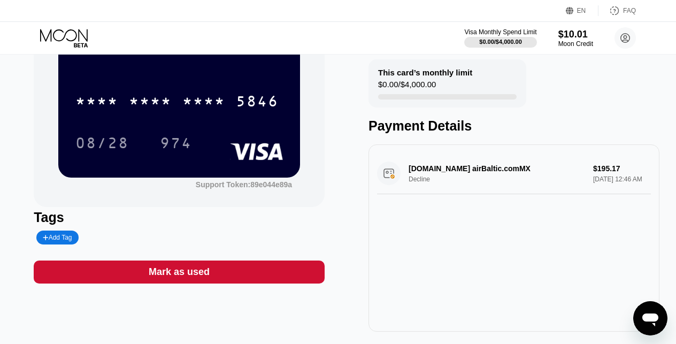
scroll to position [78, 0]
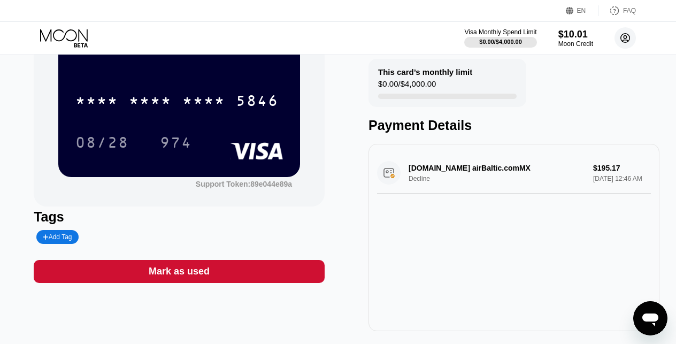
click at [626, 39] on icon at bounding box center [626, 38] width 6 height 6
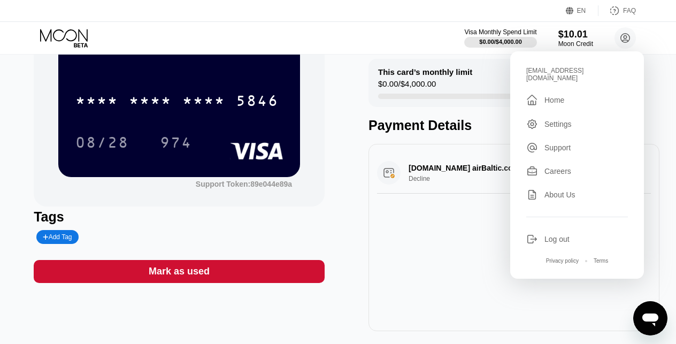
click at [392, 240] on div "[DOMAIN_NAME] airBaltic.comMX Decline $195.17 [DATE] 12:46 AM" at bounding box center [514, 237] width 291 height 187
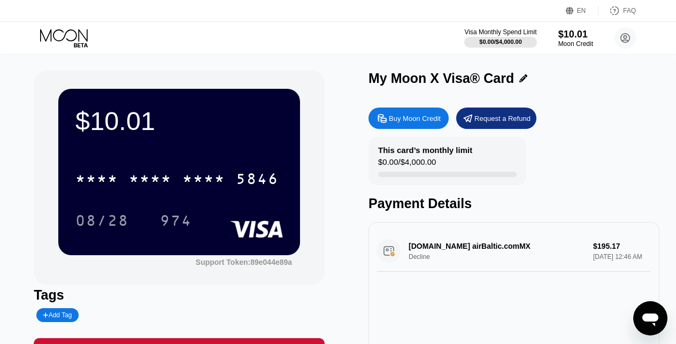
scroll to position [0, 0]
click at [520, 78] on icon at bounding box center [524, 78] width 8 height 8
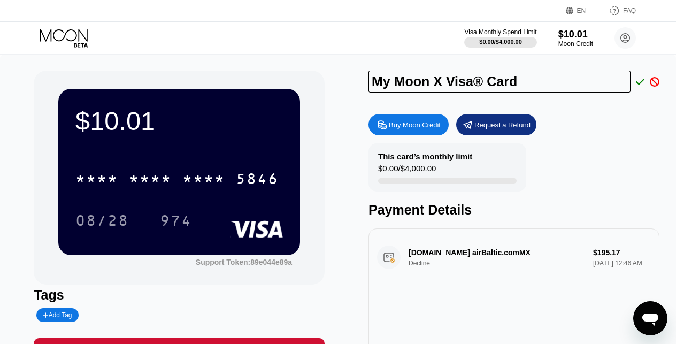
click at [623, 139] on div "Buy Moon Credit Request a Refund This card’s monthly limit $0.00 / $4,000.00 Pa…" at bounding box center [514, 262] width 291 height 307
click at [653, 86] on icon at bounding box center [655, 82] width 10 height 10
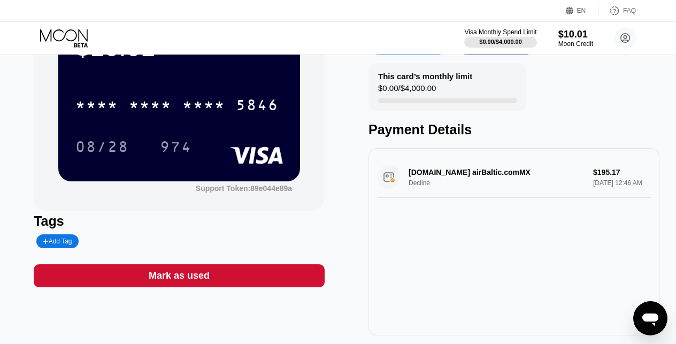
scroll to position [74, 0]
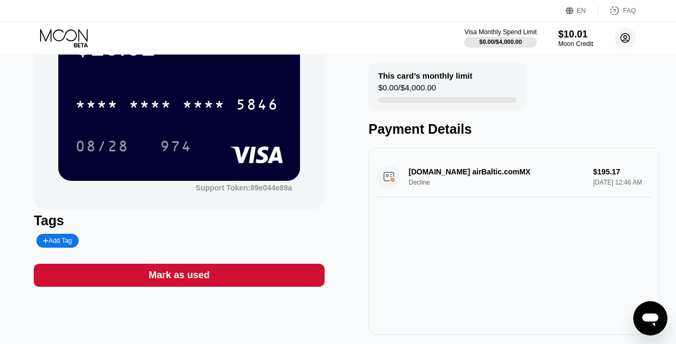
click at [628, 35] on circle at bounding box center [625, 37] width 21 height 21
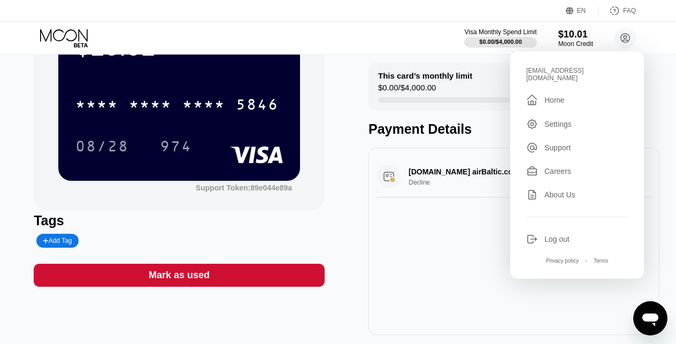
click at [559, 96] on div "Home" at bounding box center [555, 100] width 20 height 9
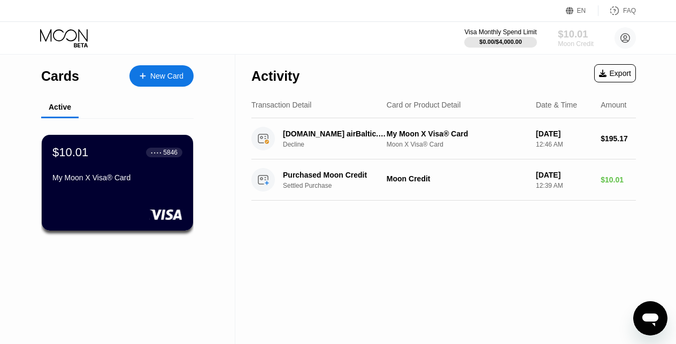
click at [586, 41] on div "Moon Credit" at bounding box center [576, 43] width 36 height 7
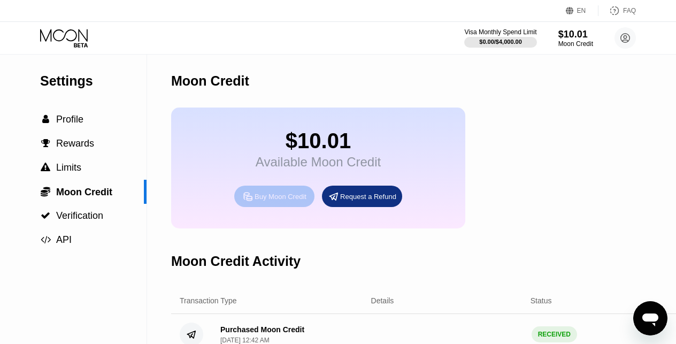
click at [274, 203] on div "Buy Moon Credit" at bounding box center [274, 196] width 80 height 21
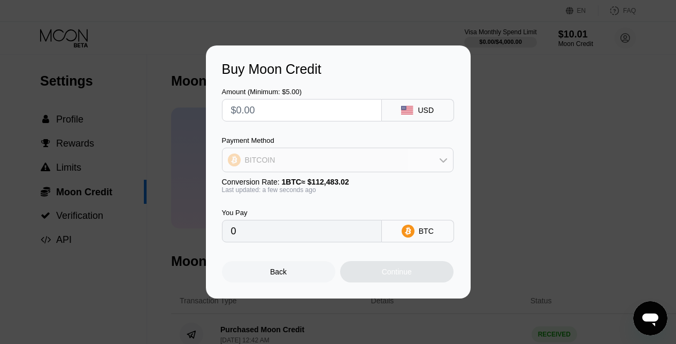
click at [325, 163] on div "BITCOIN" at bounding box center [338, 159] width 231 height 21
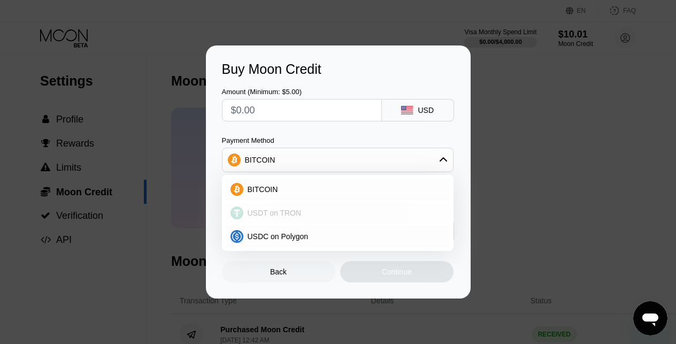
click at [302, 208] on div "USDT on TRON" at bounding box center [337, 212] width 225 height 21
type input "0.00"
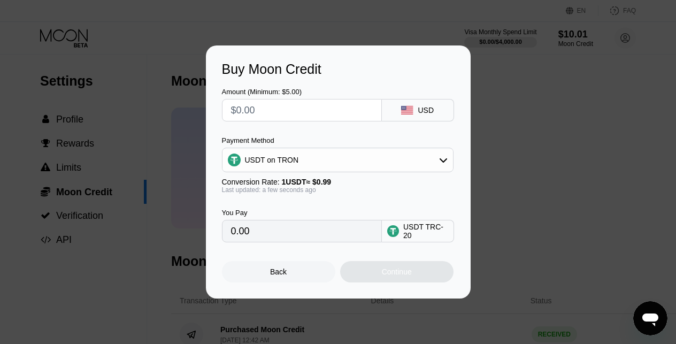
click at [334, 113] on input "text" at bounding box center [302, 110] width 142 height 21
type input "$1"
type input "1.01"
type input "$18"
type input "18.18"
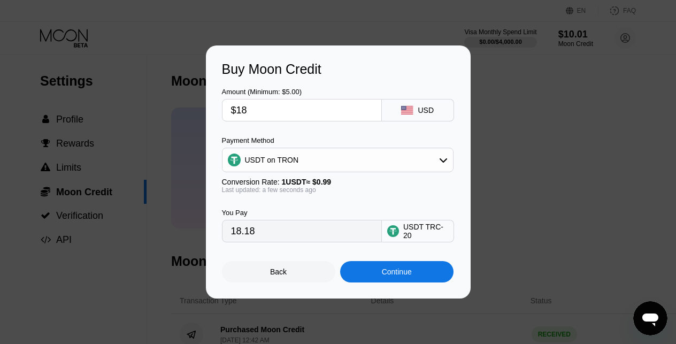
type input "$187"
type input "188.89"
type input "$187"
click at [369, 272] on div "Continue" at bounding box center [396, 271] width 113 height 21
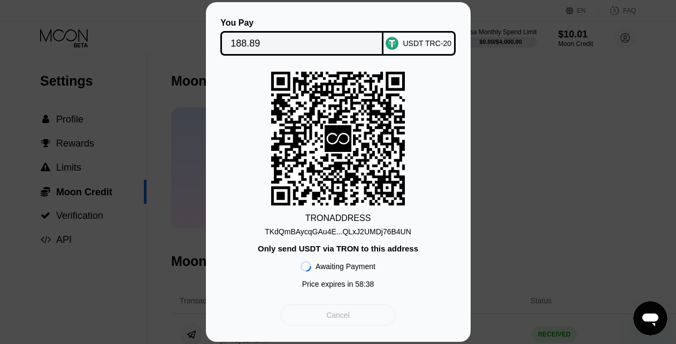
click at [370, 314] on div "Cancel" at bounding box center [338, 314] width 114 height 21
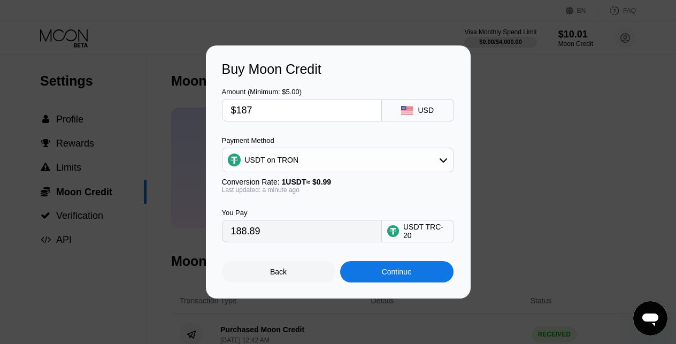
click at [298, 271] on div "Back" at bounding box center [278, 271] width 113 height 21
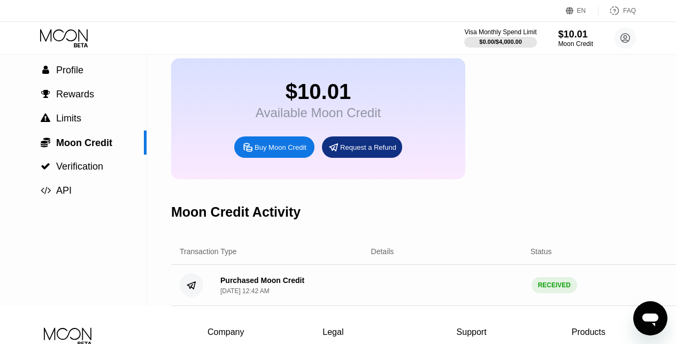
scroll to position [50, 0]
click at [112, 169] on div " Verification" at bounding box center [73, 166] width 147 height 11
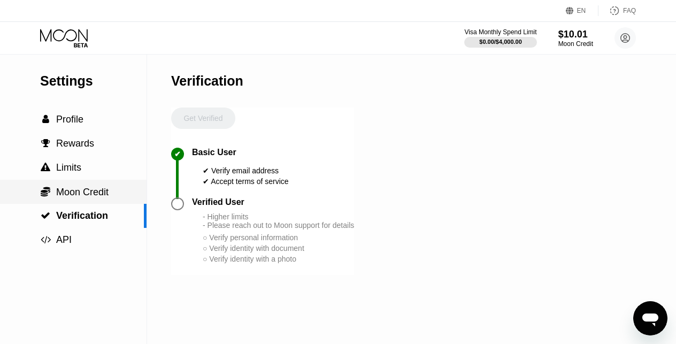
click at [122, 197] on div " Moon Credit" at bounding box center [73, 192] width 147 height 12
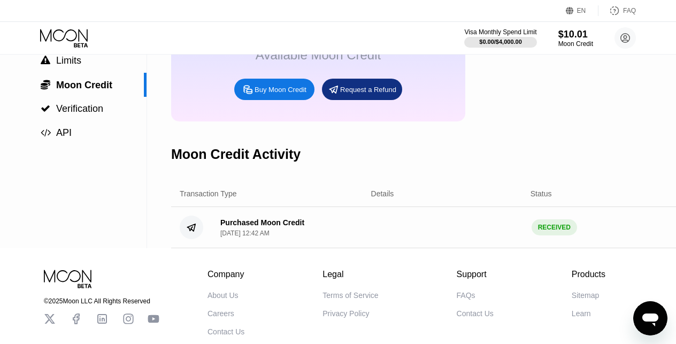
scroll to position [140, 0]
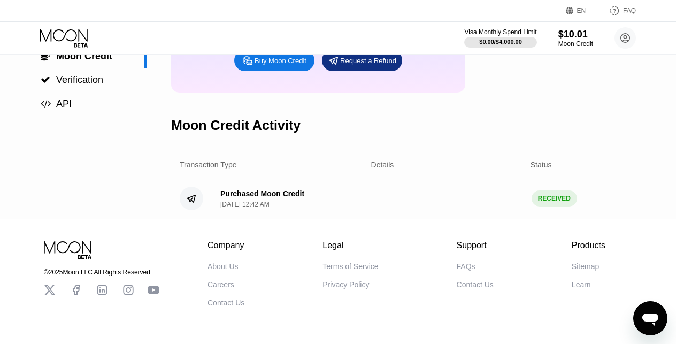
scroll to position [157, 0]
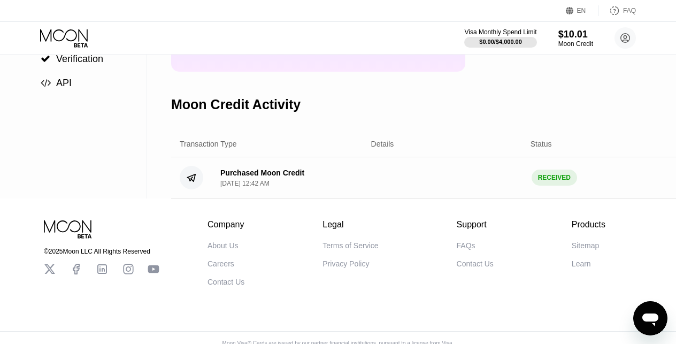
click at [649, 326] on icon "Open messaging window" at bounding box center [650, 318] width 19 height 19
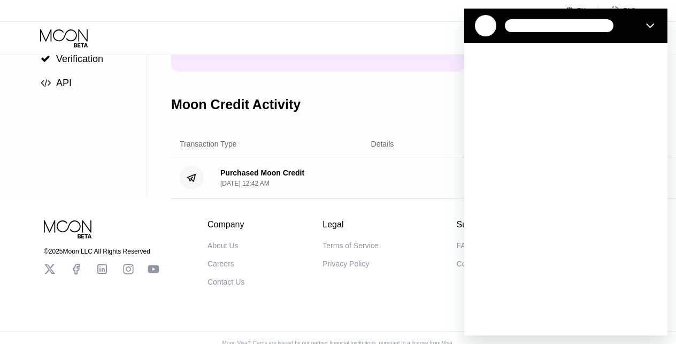
scroll to position [0, 0]
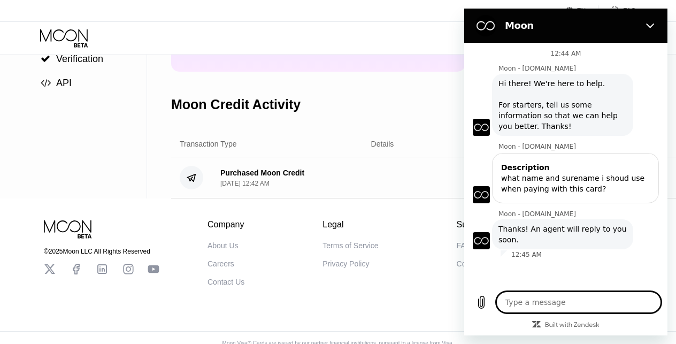
click at [538, 305] on textarea at bounding box center [579, 302] width 165 height 21
type textarea "a"
type textarea "x"
type textarea "al"
type textarea "x"
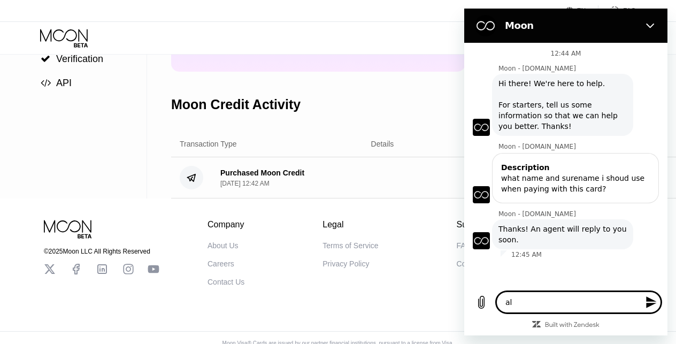
type textarea "als"
type textarea "x"
type textarea "also"
type textarea "x"
type textarea "also"
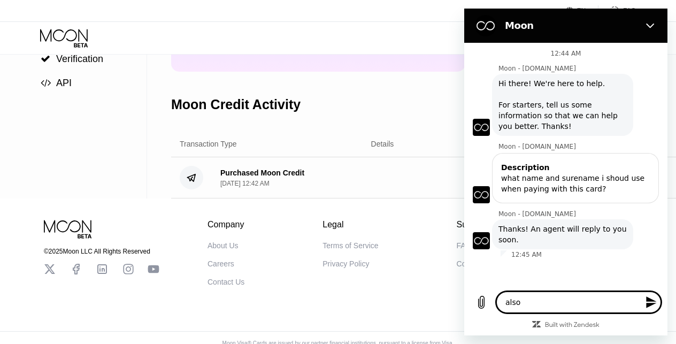
type textarea "x"
type textarea "also i"
type textarea "x"
type textarea "also i"
type textarea "x"
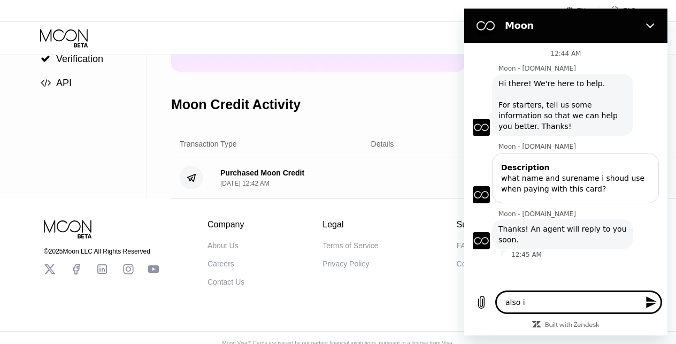
type textarea "also i d"
type textarea "x"
type textarea "also i de"
type textarea "x"
type textarea "also i dep"
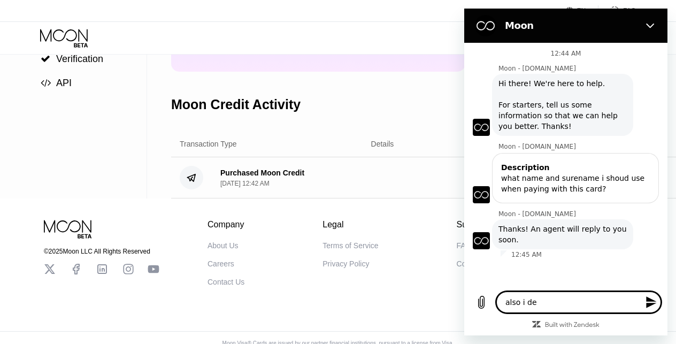
type textarea "x"
type textarea "also i depo"
type textarea "x"
type textarea "also i depos"
type textarea "x"
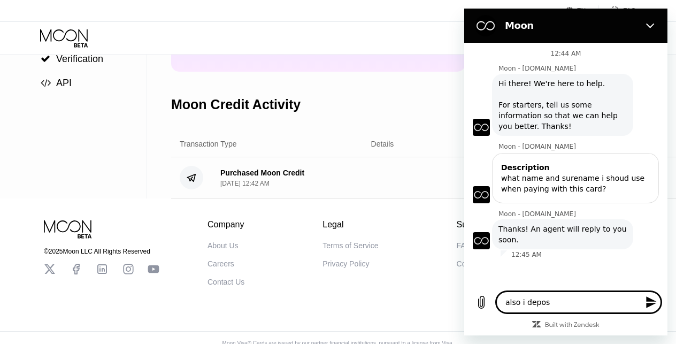
type textarea "also i deposi"
type textarea "x"
type textarea "also i deposit"
type textarea "x"
type textarea "also i deposite"
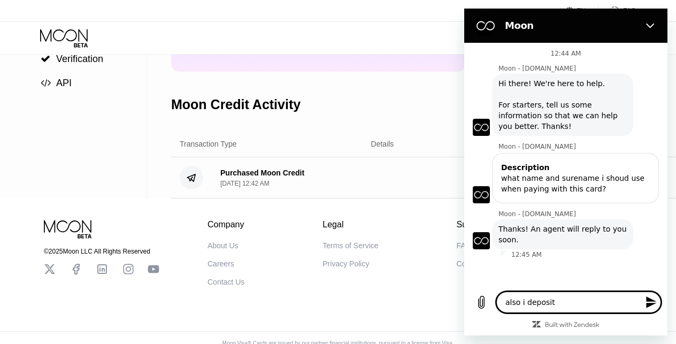
type textarea "x"
type textarea "also i deposited"
type textarea "x"
type textarea "also i deposited"
type textarea "x"
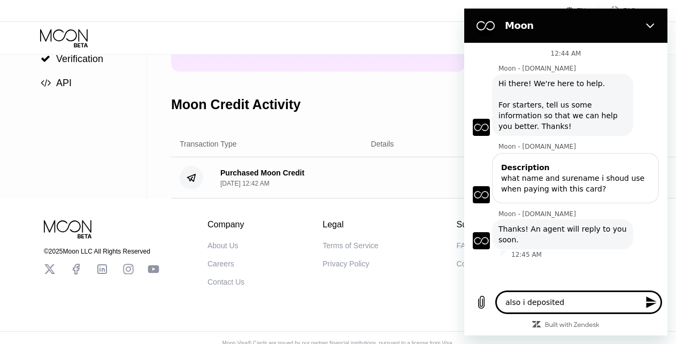
type textarea "also i deposited 1"
type textarea "x"
type textarea "also i deposited 18"
type textarea "x"
type textarea "also i deposited 187"
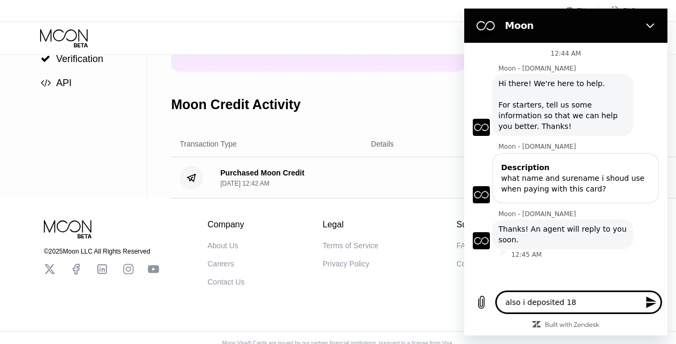
type textarea "x"
type textarea "also i deposited 187"
type textarea "x"
type textarea "also i deposited 187 u"
type textarea "x"
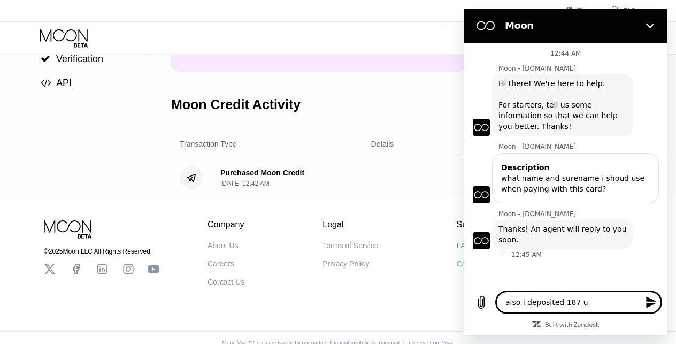
type textarea "also i deposited 187 us"
type textarea "x"
type textarea "also i deposited 187 usd"
type textarea "x"
type textarea "also i deposited 187 usd"
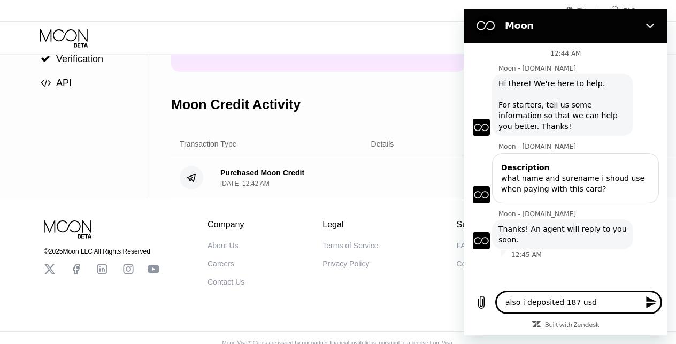
type textarea "x"
type textarea "also i deposited 187 usd t"
type textarea "x"
type textarea "also i deposited 187 usd to"
type textarea "x"
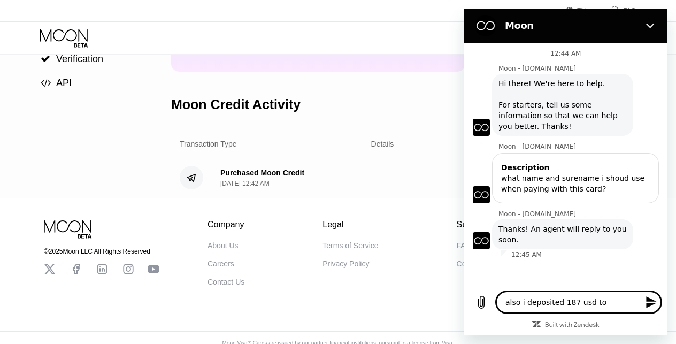
type textarea "also i deposited 187 usd to"
type textarea "x"
type textarea "also i deposited 187 usd to y"
type textarea "x"
type textarea "also i deposited 187 usd to yo"
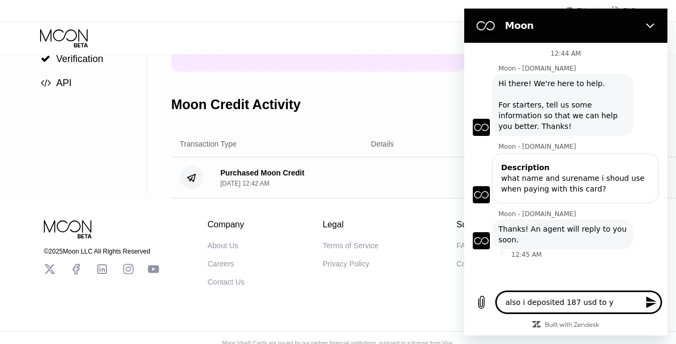
type textarea "x"
type textarea "also i deposited 187 usd to you"
type textarea "x"
type textarea "also i deposited 187 usd to your"
type textarea "x"
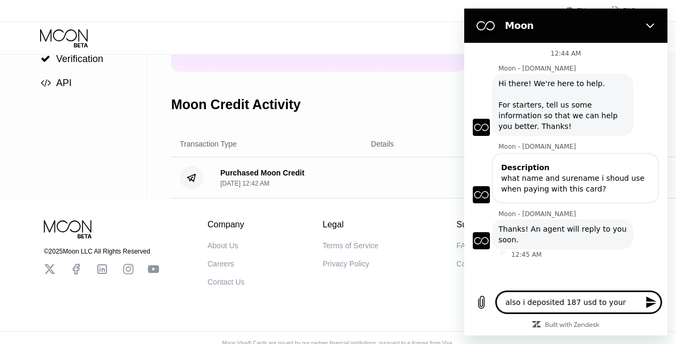
type textarea "also i deposited 187 usd to your"
type textarea "x"
type textarea "also i deposited 187 usd to your p"
type textarea "x"
type textarea "also i deposited 187 usd to your pl"
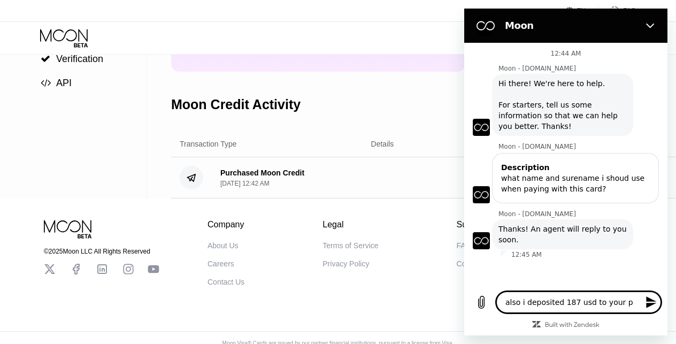
type textarea "x"
type textarea "also i deposited 187 usd to your pla"
type textarea "x"
type textarea "also i deposited 187 usd to your plat"
type textarea "x"
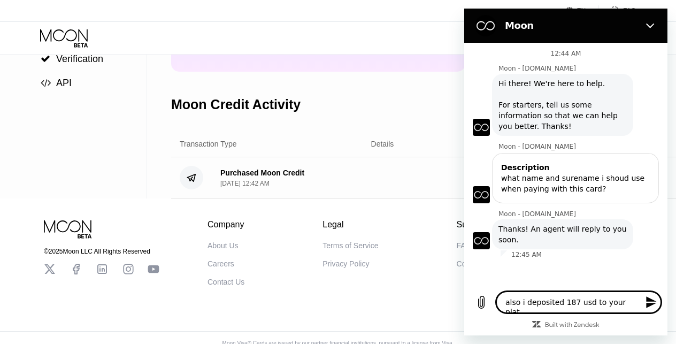
type textarea "also i deposited 187 usd to your platf"
type textarea "x"
type textarea "also i deposited 187 usd to your platfo"
type textarea "x"
type textarea "also i deposited 187 usd to your platfor"
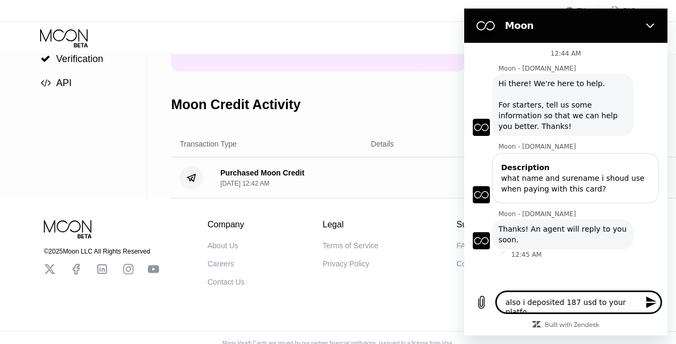
type textarea "x"
type textarea "also i deposited 187 usd to your platform"
type textarea "x"
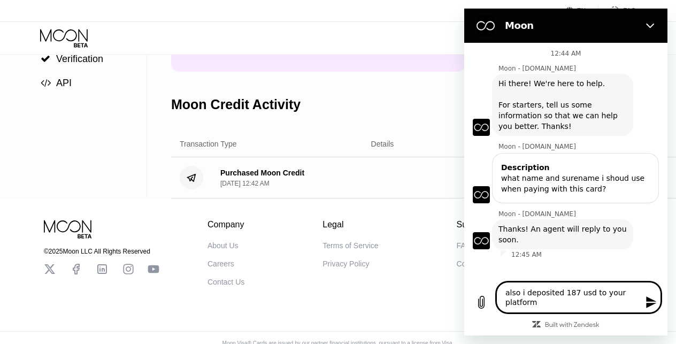
type textarea "also i deposited 187 usd to your platform"
type textarea "x"
type textarea "also i deposited 187 usd to your platform ("
type textarea "x"
type textarea "also i deposited 187 usd to your platform (p"
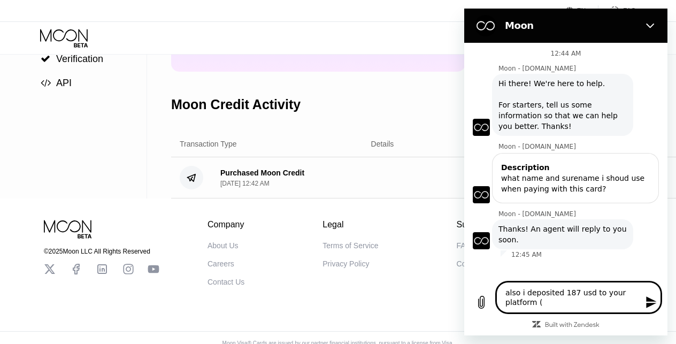
type textarea "x"
type textarea "also i deposited 187 usd to your platform (pa"
type textarea "x"
type textarea "also i deposited 187 usd to your platform (pai"
type textarea "x"
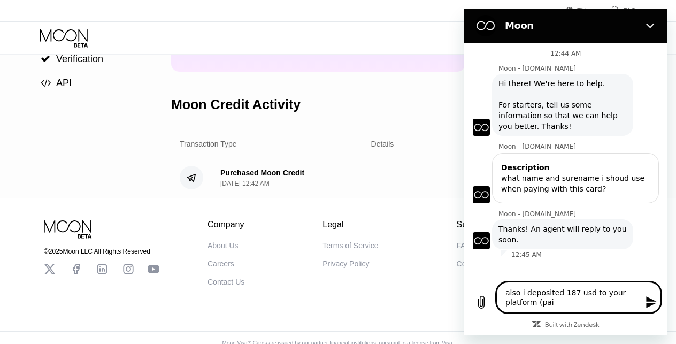
type textarea "also i deposited 187 usd to your platform (paid"
type textarea "x"
type textarea "also i deposited 187 usd to your platform (paid"
type textarea "x"
type textarea "also i deposited 187 usd to your platform (paid 1"
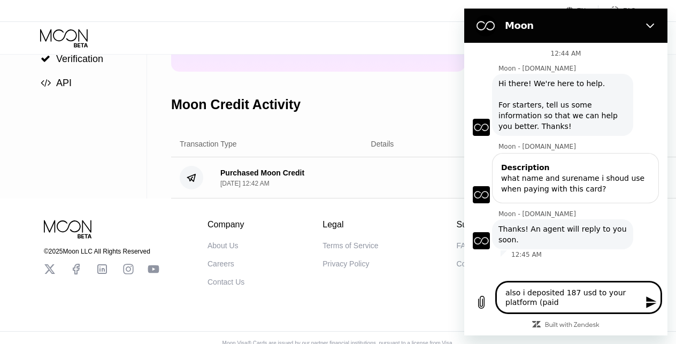
type textarea "x"
type textarea "also i deposited 187 usd to your platform (paid 18"
type textarea "x"
type textarea "also i deposited 187 usd to your platform (paid 189"
type textarea "x"
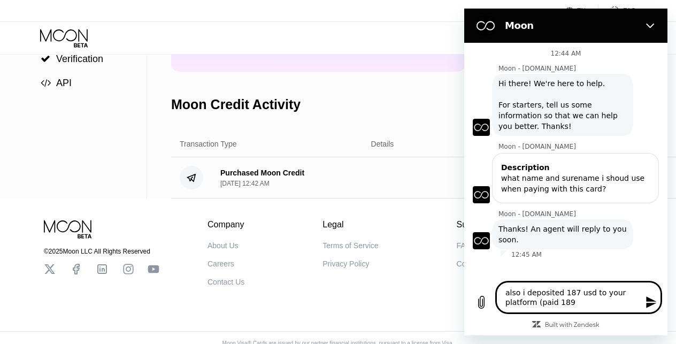
click at [538, 305] on textarea "also i deposited 187 usd to your platform (paid 189" at bounding box center [579, 297] width 165 height 31
type textarea "also i deposited 187 usd to your platform paid 189"
type textarea "x"
type textarea "also i deposited 187 usd to your platformpaid 189"
type textarea "x"
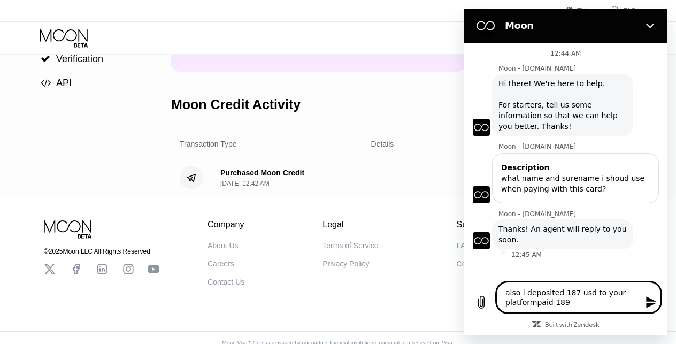
type textarea "also i deposited 187 usd to your platform,paid 189"
type textarea "x"
type textarea "also i deposited 187 usd to your platform, paid 189"
type textarea "x"
click at [575, 302] on textarea "also i deposited 187 usd to your platform, paid 189" at bounding box center [579, 297] width 165 height 31
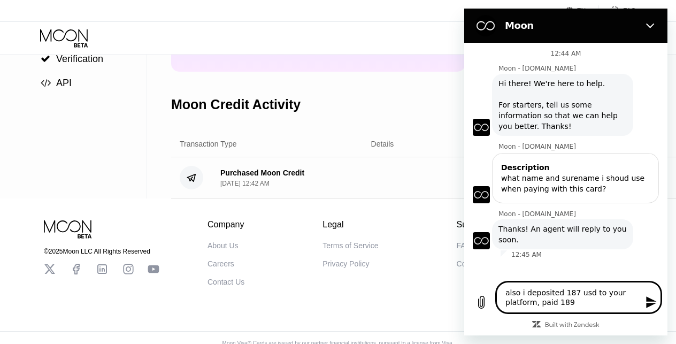
type textarea "also i deposited 187 usd to your platform, paid 18"
type textarea "x"
type textarea "also i deposited 187 usd to your platform, paid 188"
type textarea "x"
type textarea "also i deposited 187 usd to your platform, paid 188."
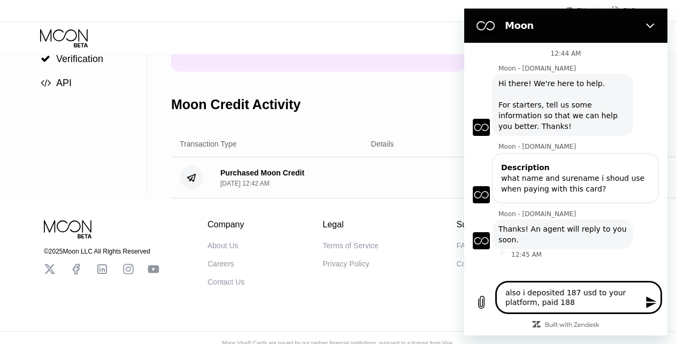
type textarea "x"
type textarea "also i deposited 187 usd to your platform, paid 188.8"
type textarea "x"
type textarea "also i deposited 187 usd to your platform, paid 188.89"
type textarea "x"
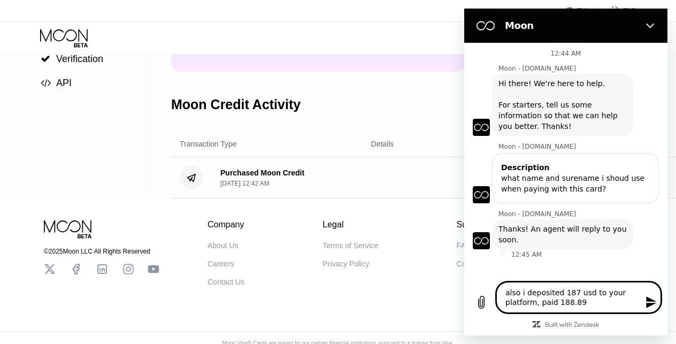
type textarea "also i deposited 187 usd to your platform, paid 188.89,"
type textarea "x"
type textarea "also i deposited 187 usd to your platform, paid 188.89,"
type textarea "x"
type textarea "also i deposited 187 usd to your platform, paid 188.89, a"
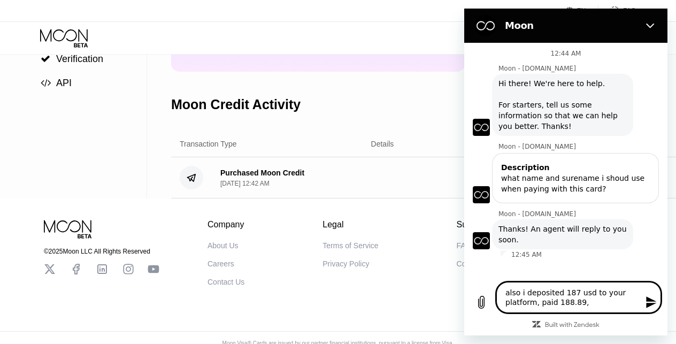
type textarea "x"
type textarea "also i deposited 187 usd to your platform, paid 188.89, an"
type textarea "x"
type textarea "also i deposited 187 usd to your platform, paid 188.89, and"
type textarea "x"
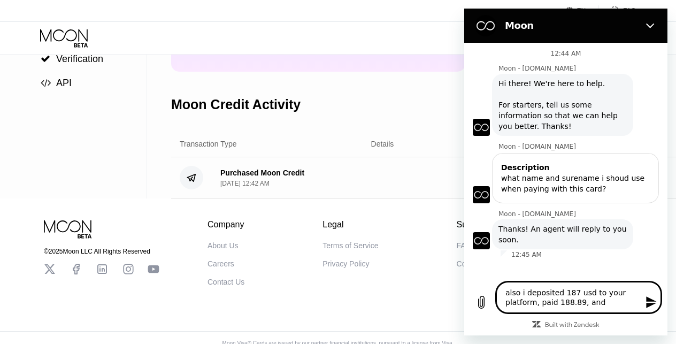
type textarea "also i deposited 187 usd to your platform, paid 188.89, and"
type textarea "x"
type textarea "also i deposited 187 usd to your platform, paid 188.89, and d"
type textarea "x"
type textarea "also i deposited 187 usd to your platform, paid 188.89, and di"
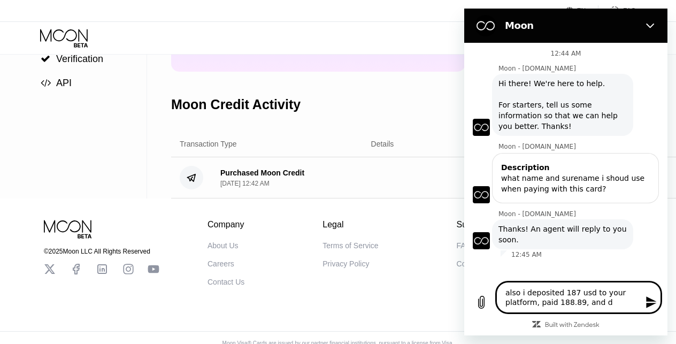
type textarea "x"
type textarea "also i deposited 187 usd to your platform, paid 188.89, and did"
type textarea "x"
type textarea "also i deposited 187 usd to your platform, paid 188.89, and didi"
type textarea "x"
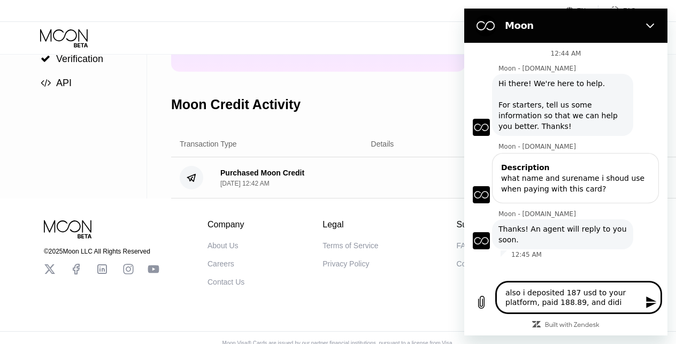
type textarea "also i deposited 187 usd to your platform, paid 188.89, and didin"
type textarea "x"
type textarea "also i deposited 187 usd to your platform, paid 188.89, and didint"
type textarea "x"
type textarea "also i deposited 187 usd to your platform, paid 188.89, and didint"
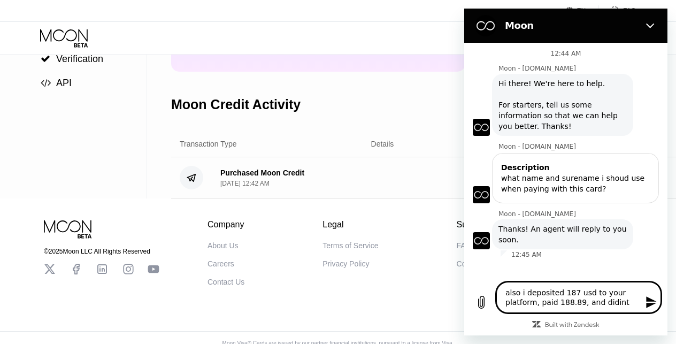
type textarea "x"
type textarea "also i deposited 187 usd to your platform, paid 188.89, and didint r"
type textarea "x"
type textarea "also i deposited 187 usd to your platform, paid 188.89, and didint re"
type textarea "x"
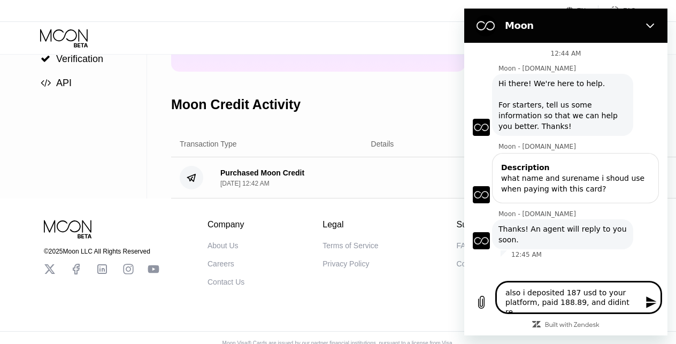
type textarea "also i deposited 187 usd to your platform, paid 188.89, and didint rec"
type textarea "x"
type textarea "also i deposited 187 usd to your platform, paid 188.89, and didint rece"
type textarea "x"
type textarea "also i deposited 187 usd to your platform, paid 188.89, and didint recei"
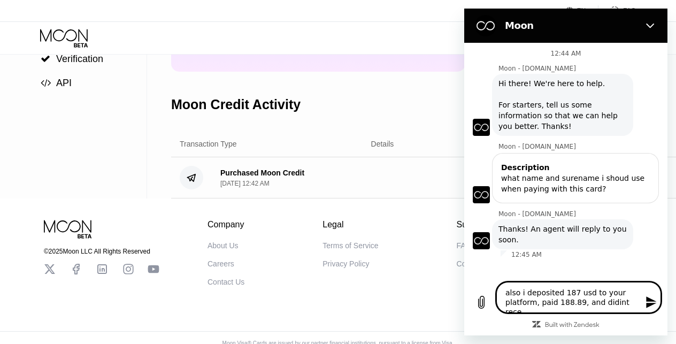
type textarea "x"
type textarea "also i deposited 187 usd to your platform, paid 188.89, and didint receiv"
type textarea "x"
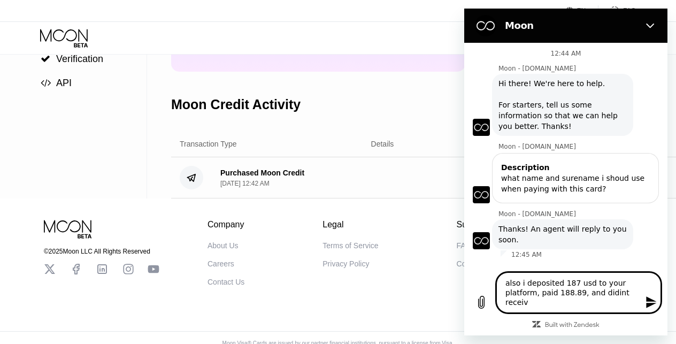
type textarea "also i deposited 187 usd to your platform, paid 188.89, and didint receive"
type textarea "x"
type textarea "also i deposited 187 usd to your platform, paid 188.89, and didint receive"
type textarea "x"
type textarea "also i deposited 187 usd to your platform, paid 188.89, and didint receive a"
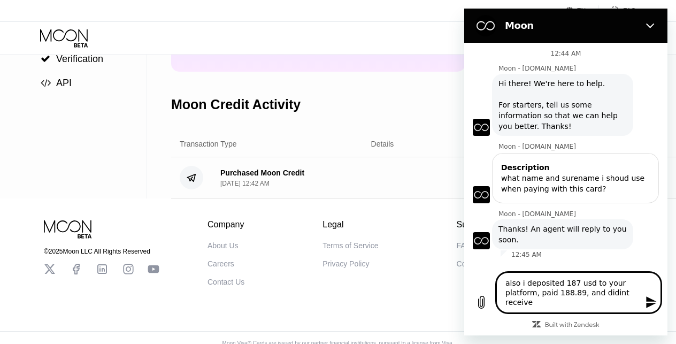
type textarea "x"
type textarea "also i deposited 187 usd to your platform, paid 188.89, and didint receive an"
type textarea "x"
type textarea "also i deposited 187 usd to your platform, paid 188.89, and didint receive any"
type textarea "x"
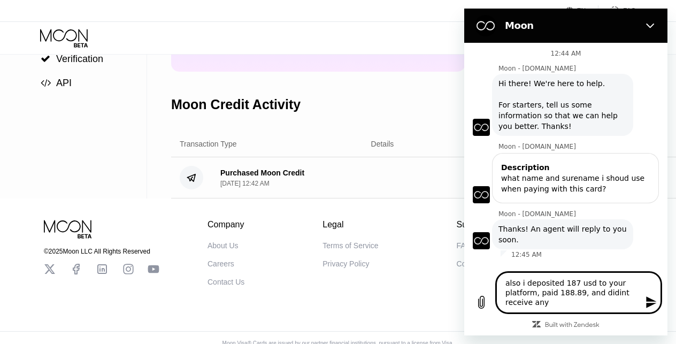
type textarea "also i deposited 187 usd to your platform, paid 188.89, and didint receive anyt"
type textarea "x"
type textarea "also i deposited 187 usd to your platform, paid 188.89, and didint receive anyth"
type textarea "x"
type textarea "also i deposited 187 usd to your platform, paid 188.89, and didint receive anyt…"
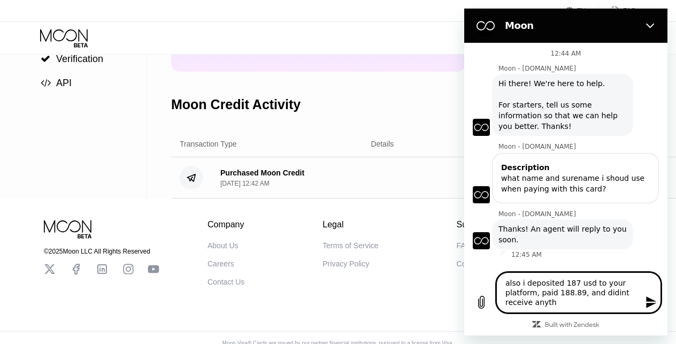
type textarea "x"
type textarea "also i deposited 187 usd to your platform, paid 188.89, and didint receive anyt…"
type textarea "x"
type textarea "also i deposited 187 usd to your platform, paid 188.89, and didint receive anyt…"
type textarea "x"
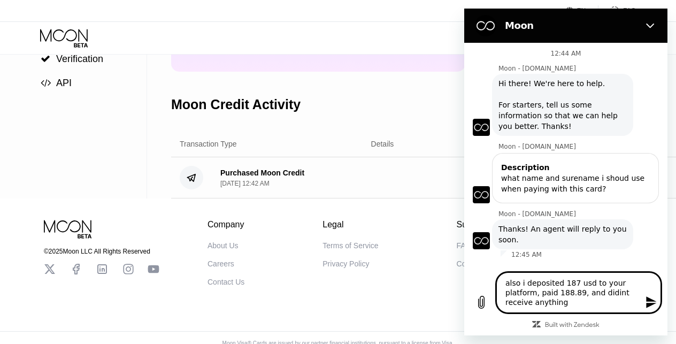
type textarea "also i deposited 187 usd to your platform, paid 188.89, and didint receive anyt…"
type textarea "x"
type textarea "also i deposited 187 usd to your platform, paid 188.89, and didint receive anyt…"
type textarea "x"
type textarea "also i deposited 187 usd to your platform, paid 188.89, and didint receive anyt…"
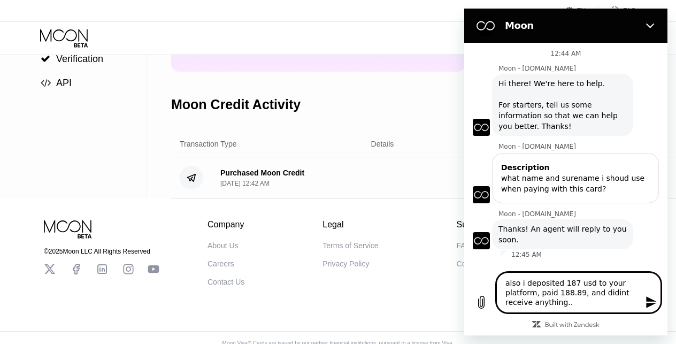
type textarea "x"
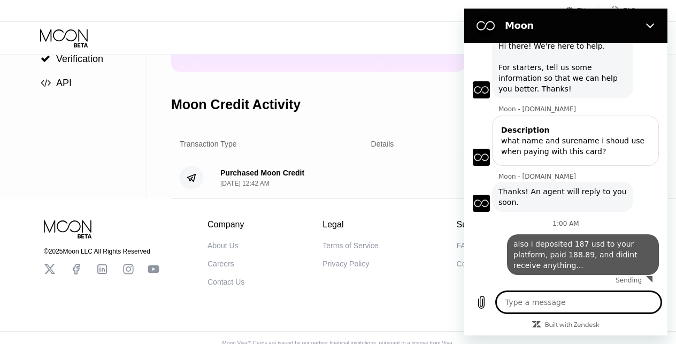
type textarea "x"
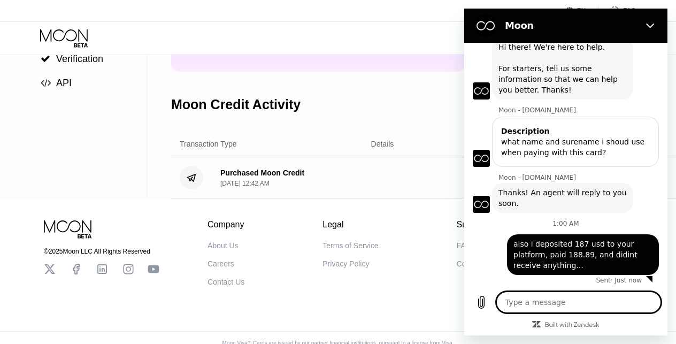
scroll to position [39, 0]
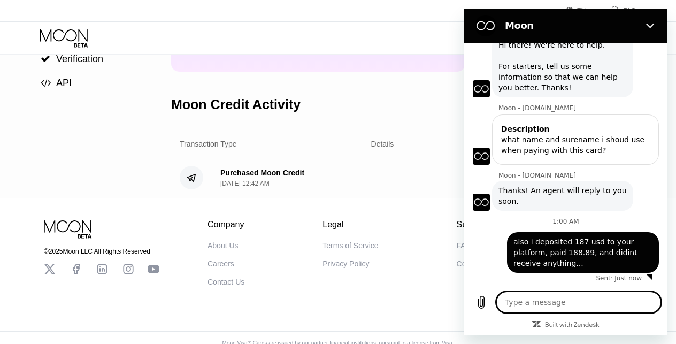
paste textarea "https://tronscan.org/#/transaction/ecd1c7b6f55b2f9123f9e6950101475755fd67d77ece…"
type textarea "https://tronscan.org/#/transaction/ecd1c7b6f55b2f9123f9e6950101475755fd67d77ece…"
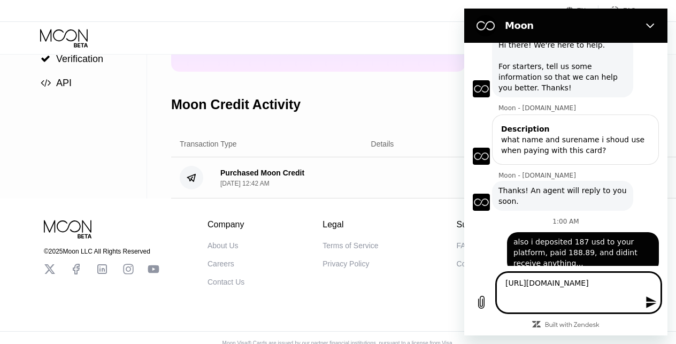
type textarea "x"
type textarea "https://tronscan.org/#/transaction/ecd1c7b6f55b2f9123f9e6950101475755fd67d77ece…"
click at [646, 301] on icon "Send message" at bounding box center [651, 302] width 13 height 13
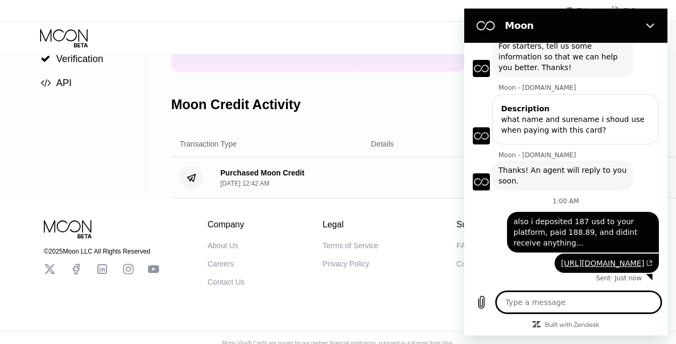
scroll to position [86, 0]
click at [395, 78] on div "Moon Credit $10.01 Available Moon Credit Buy Moon Credit Request a Refund Moon …" at bounding box center [450, 48] width 559 height 301
click at [648, 29] on icon "Close" at bounding box center [650, 25] width 9 height 9
type textarea "x"
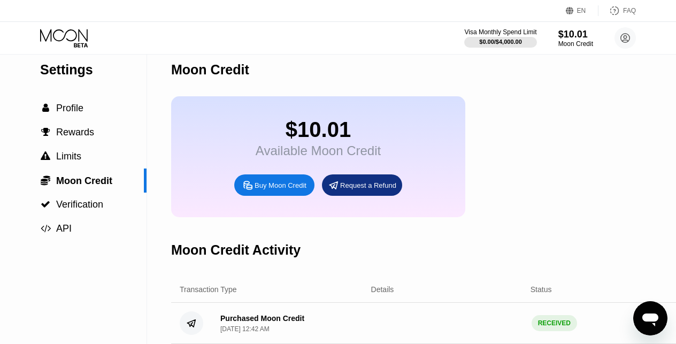
scroll to position [10, 0]
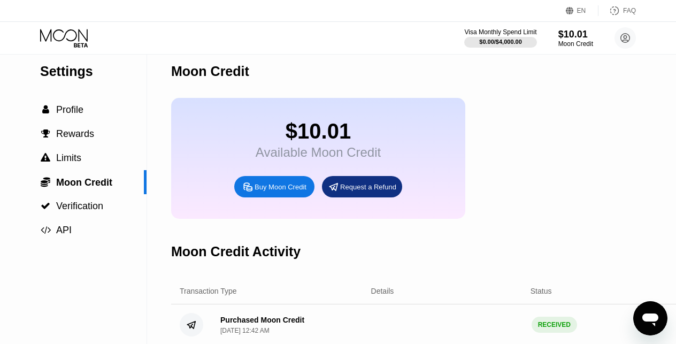
click at [646, 313] on icon "Open messaging window" at bounding box center [650, 318] width 19 height 19
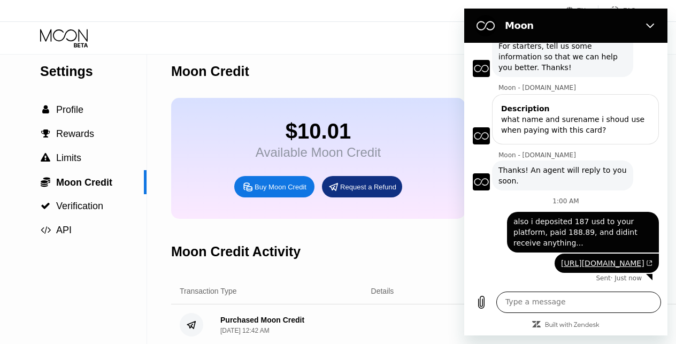
scroll to position [86, 0]
click at [563, 302] on textarea at bounding box center [579, 302] width 165 height 21
type textarea "i"
type textarea "x"
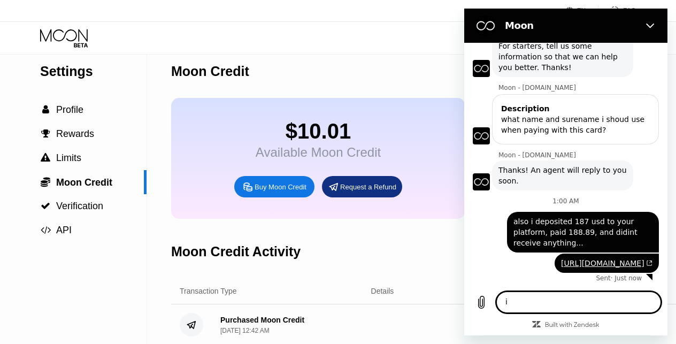
type textarea "i"
type textarea "x"
type textarea "i u"
type textarea "x"
type textarea "i us"
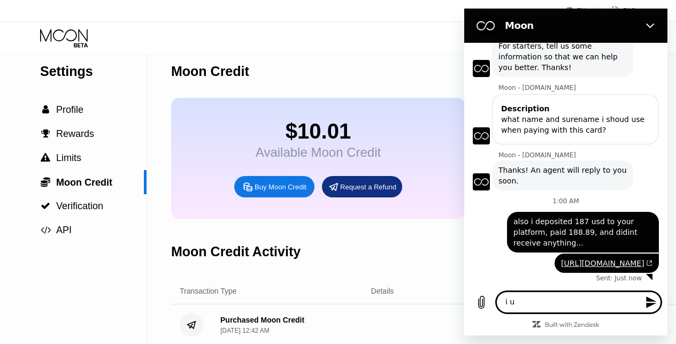
type textarea "x"
type textarea "i use"
type textarea "x"
type textarea "i used"
type textarea "x"
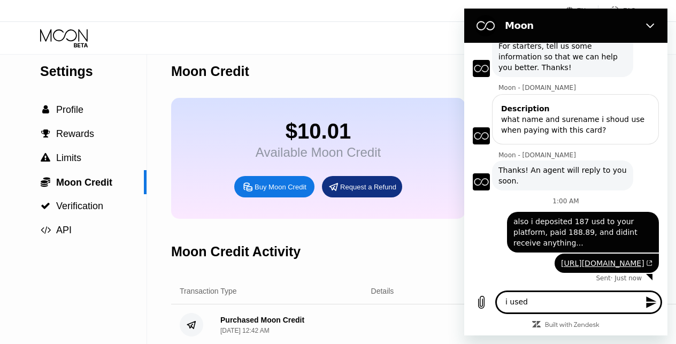
type textarea "i used"
type textarea "x"
type textarea "i used u"
type textarea "x"
type textarea "i used us"
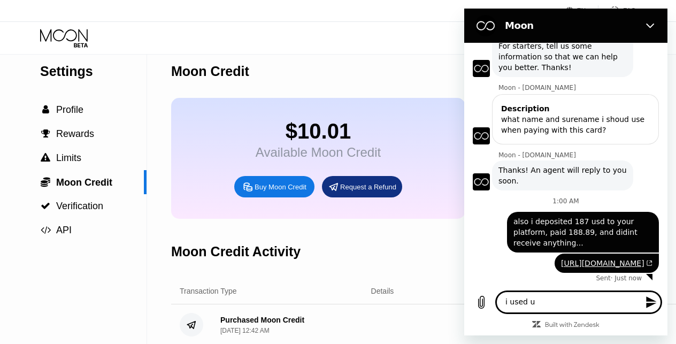
type textarea "x"
type textarea "i used ust"
type textarea "x"
type textarea "i used us"
type textarea "x"
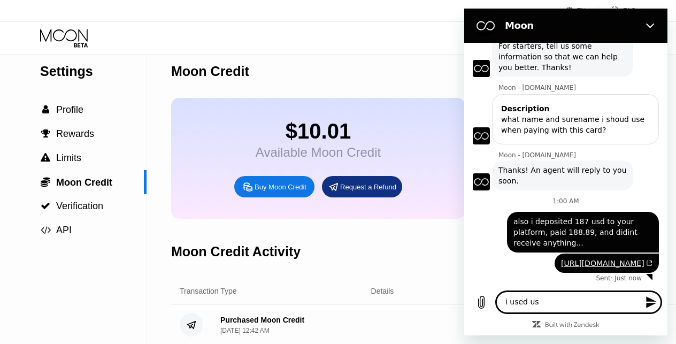
type textarea "i used usd"
type textarea "x"
type textarea "i used usdt"
type textarea "x"
type textarea "i used usdt"
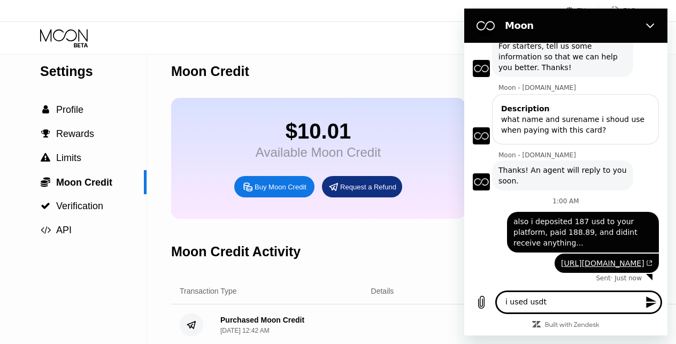
type textarea "x"
type textarea "i used usdt t"
type textarea "x"
type textarea "i used usdt tr"
type textarea "x"
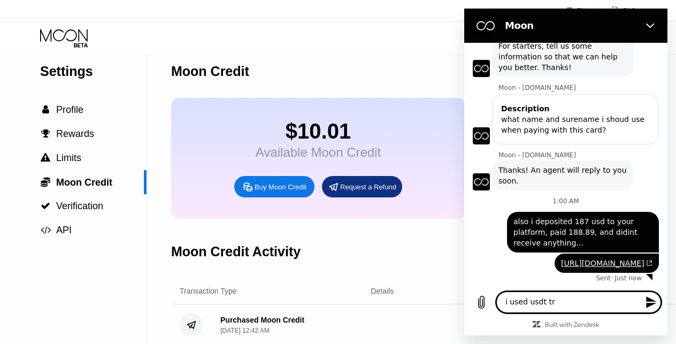
type textarea "i used usdt tro"
type textarea "x"
type textarea "i used usdt tron"
type textarea "x"
type textarea "i used usdt tronn"
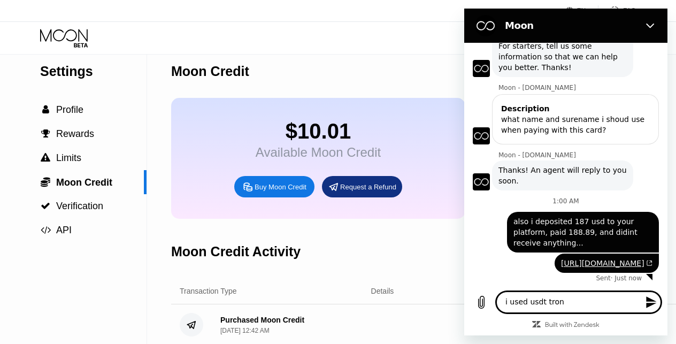
type textarea "x"
type textarea "i used usdt tron"
type textarea "x"
type textarea "i used usdt tron"
type textarea "x"
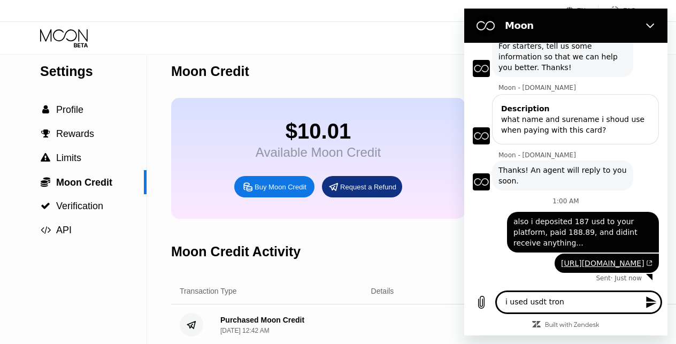
type textarea "i used usdt tron n"
type textarea "x"
type textarea "i used usdt tron ne"
type textarea "x"
type textarea "i used usdt tron net"
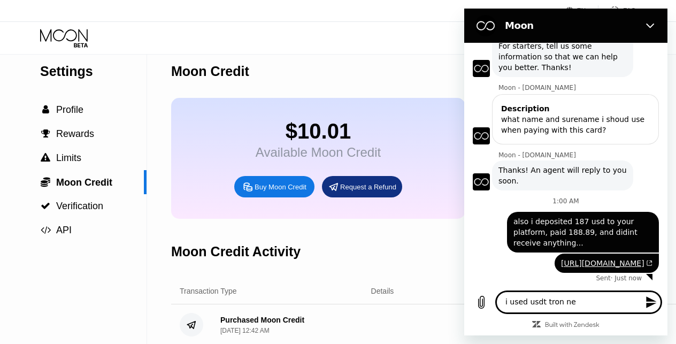
type textarea "x"
type textarea "i used usdt tron netw"
type textarea "x"
type textarea "i used usdt tron netwo"
type textarea "x"
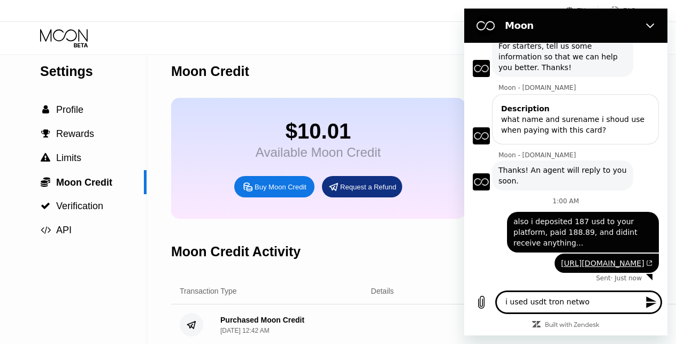
type textarea "i used usdt tron networ"
type textarea "x"
type textarea "i used usdt tron network"
type textarea "x"
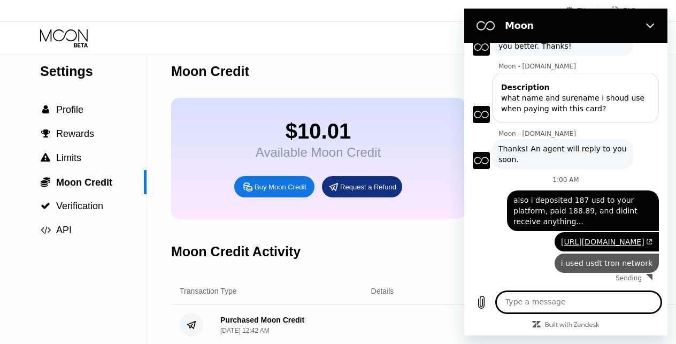
type textarea "s"
type textarea "x"
type textarea "sa"
type textarea "x"
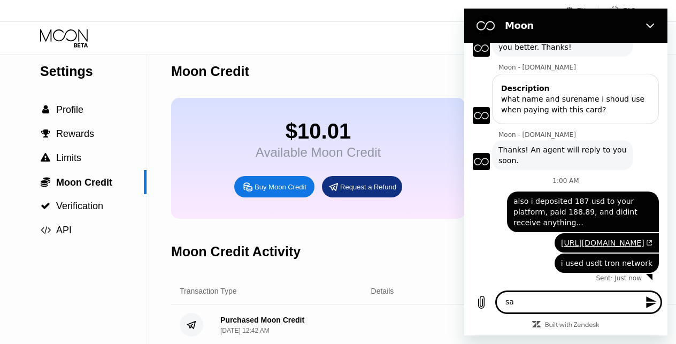
type textarea "sam"
type textarea "x"
type textarea "same"
type textarea "x"
type textarea "same"
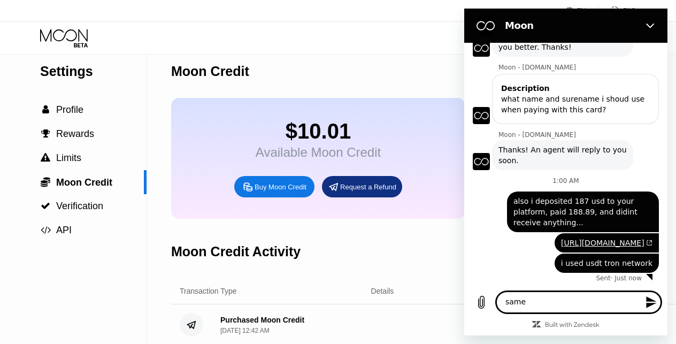
type textarea "x"
type textarea "same d"
type textarea "x"
type textarea "same de"
type textarea "x"
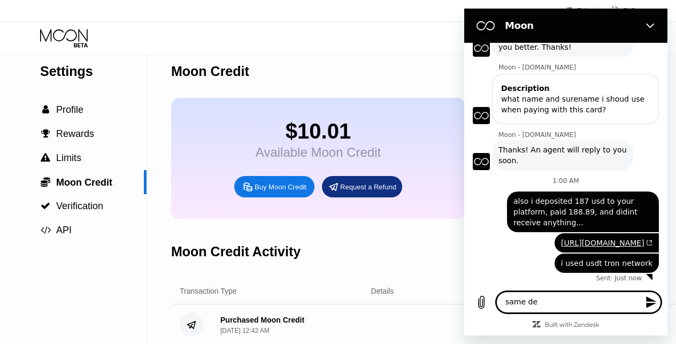
type textarea "same dep"
type textarea "x"
type textarea "same deps"
type textarea "x"
type textarea "same depso"
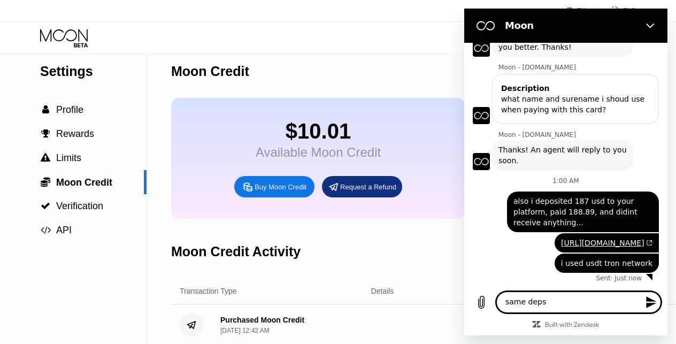
type textarea "x"
type textarea "same deps"
type textarea "x"
type textarea "same dep"
type textarea "x"
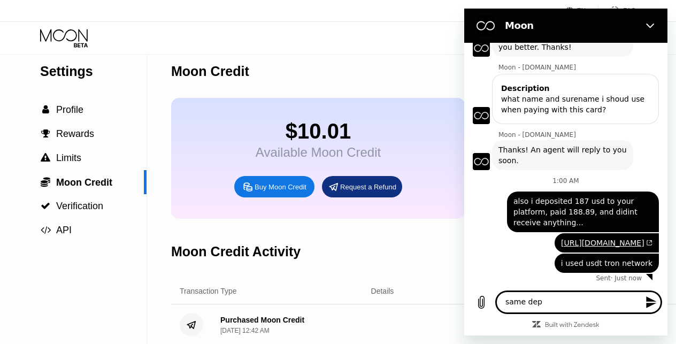
type textarea "same depo"
type textarea "x"
type textarea "same depos"
type textarea "x"
type textarea "same deposi"
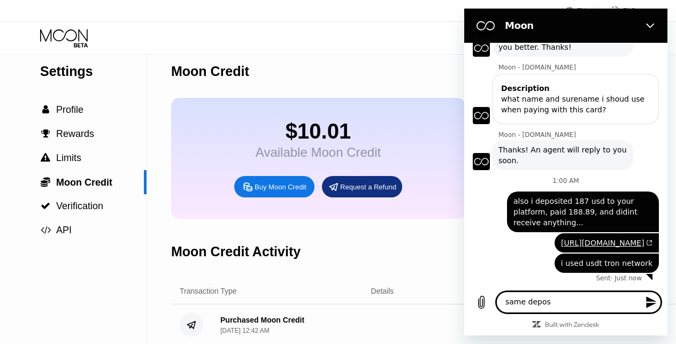
type textarea "x"
type textarea "same deposit"
type textarea "x"
type textarea "same deposit"
type textarea "x"
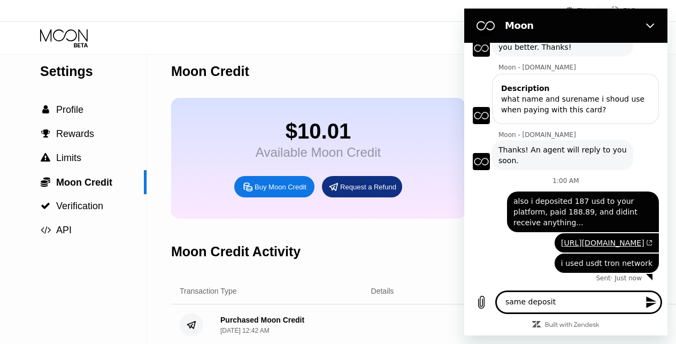
type textarea "same deposit i"
type textarea "x"
type textarea "same deposit i"
type textarea "x"
type textarea "same deposit i d"
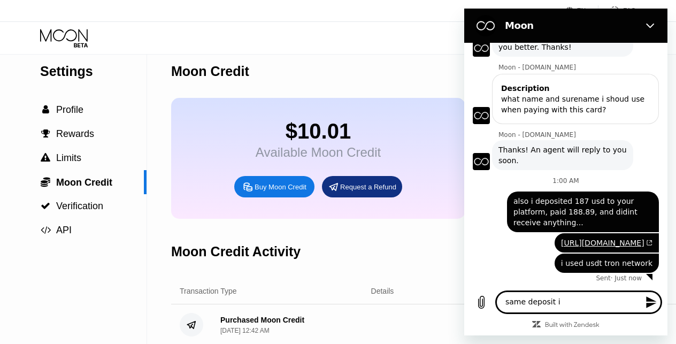
type textarea "x"
type textarea "same deposit i di"
type textarea "x"
type textarea "same deposit i did"
type textarea "x"
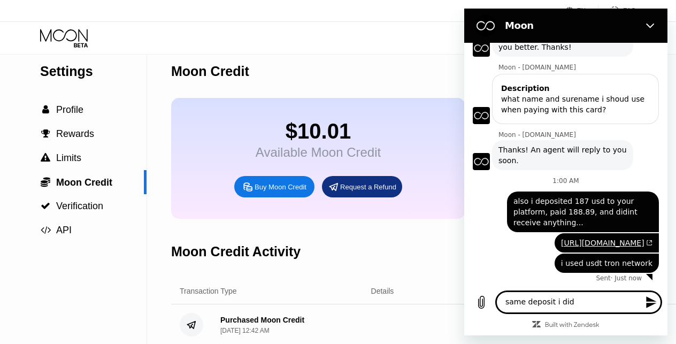
type textarea "same deposit i did"
type textarea "x"
type textarea "same deposit i did w"
type textarea "x"
type textarea "same deposit i did wi"
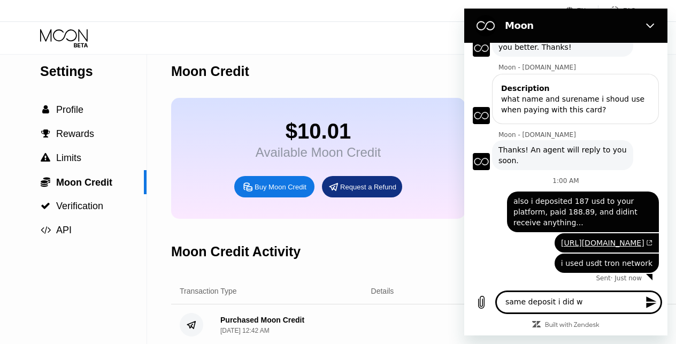
type textarea "x"
type textarea "same deposit i did wit"
type textarea "x"
type textarea "same deposit i did with"
type textarea "x"
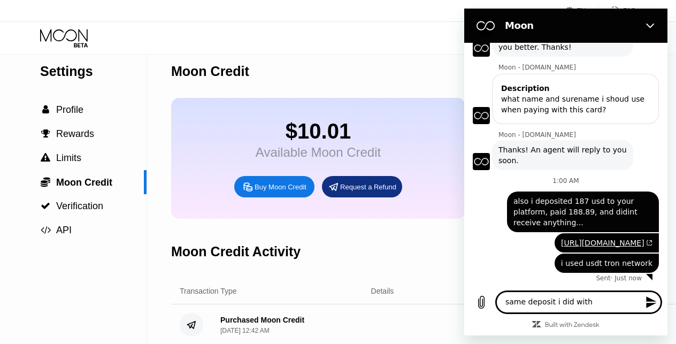
type textarea "same deposit i did with"
type textarea "x"
type textarea "same deposit i did with 1"
type textarea "x"
type textarea "same deposit i did with 10"
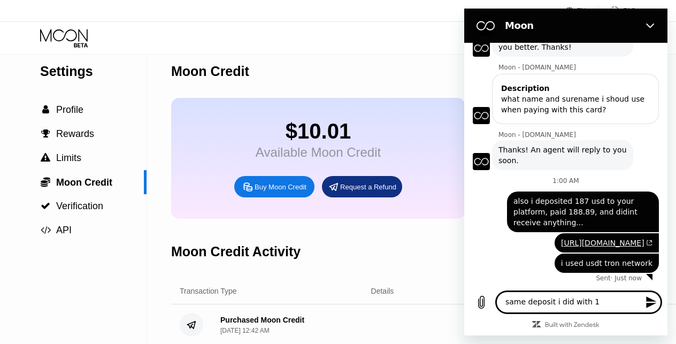
type textarea "x"
type textarea "same deposit i did with 10"
type textarea "x"
type textarea "same deposit i did with 10 u"
type textarea "x"
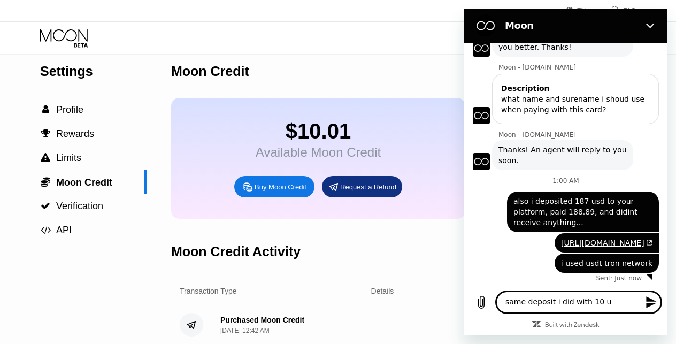
type textarea "same deposit i did with 10 us"
type textarea "x"
type textarea "same deposit i did with 10 usd"
type textarea "x"
type textarea "same deposit i did with 10 usdt"
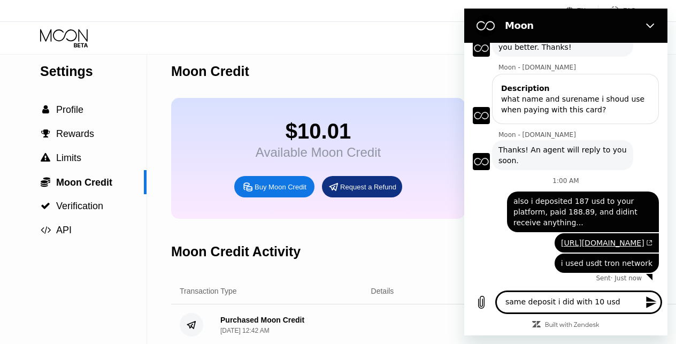
type textarea "x"
type textarea "same deposit i did with 10 usdt,"
type textarea "x"
type textarea "same deposit i did with 10 usdt,"
type textarea "x"
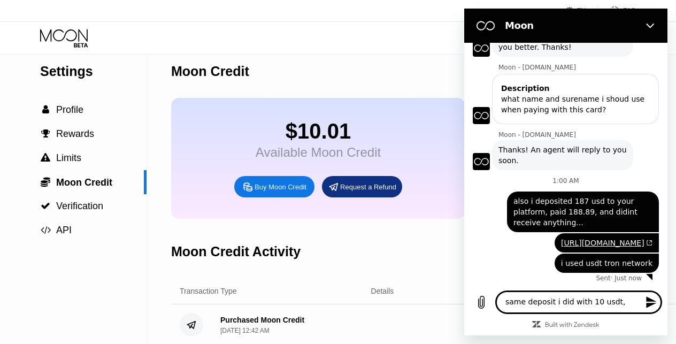
type textarea "same deposit i did with 10 usdt, b"
type textarea "x"
type textarea "same deposit i did with 10 usdt, bu"
type textarea "x"
type textarea "same deposit i did with 10 usdt, but"
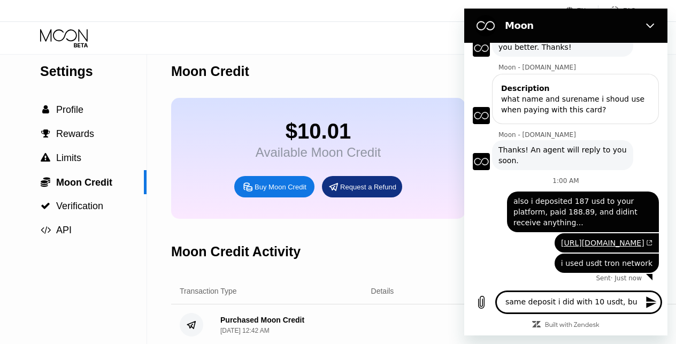
type textarea "x"
type textarea "same deposit i did with 10 usdt, but"
type textarea "x"
type textarea "same deposit i did with 10 usdt, but t"
type textarea "x"
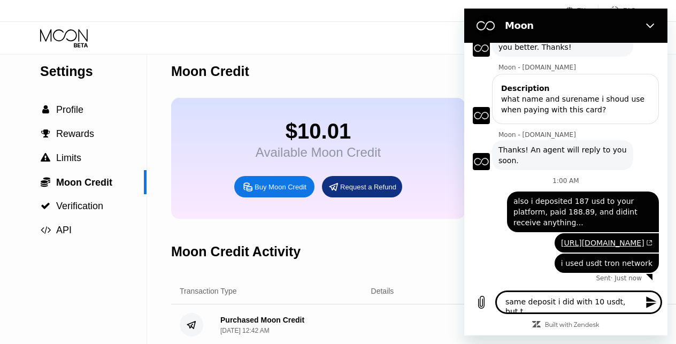
type textarea "same deposit i did with 10 usdt, but th"
type textarea "x"
type textarea "same deposit i did with 10 usdt, but tha"
type textarea "x"
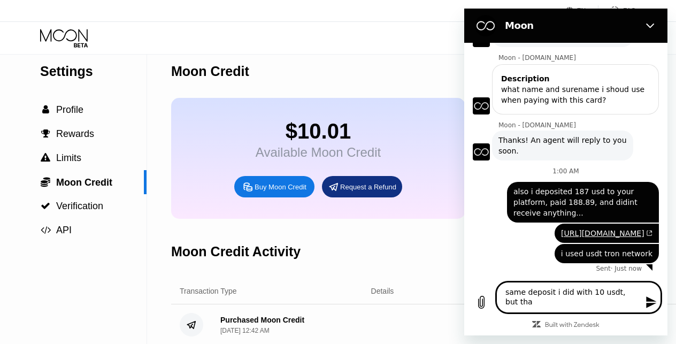
type textarea "same deposit i did with 10 usdt, but that"
type textarea "x"
type textarea "same deposit i did with 10 usdt, but that"
type textarea "x"
type textarea "same deposit i did with 10 usdt, but that o"
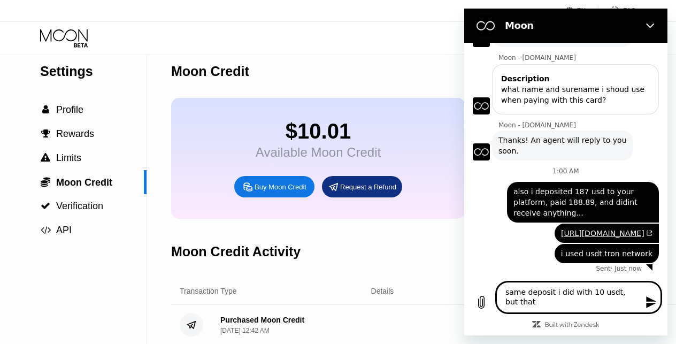
type textarea "x"
type textarea "same deposit i did with 10 usdt, but that on"
type textarea "x"
type textarea "same deposit i did with 10 usdt, but that one"
type textarea "x"
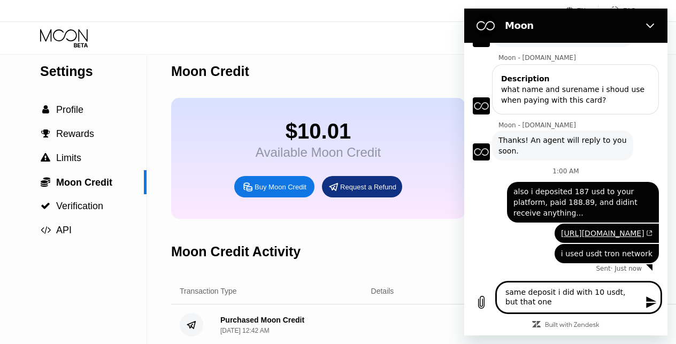
type textarea "same deposit i did with 10 usdt, but that one"
type textarea "x"
type textarea "same deposit i did with 10 usdt, but that one o"
type textarea "x"
type textarea "same deposit i did with 10 usdt, but that one"
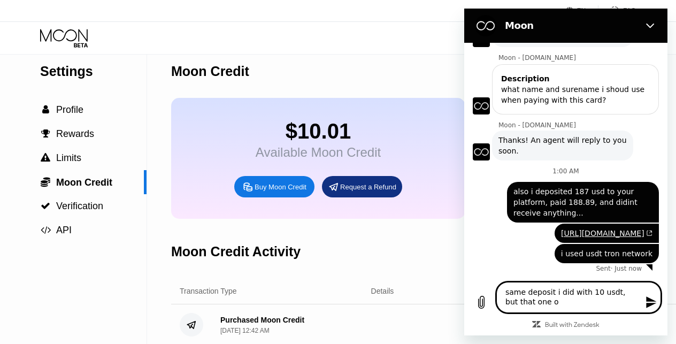
type textarea "x"
type textarea "same deposit i did with 10 usdt, but that one i"
type textarea "x"
type textarea "same deposit i did with 10 usdt, but that one"
type textarea "x"
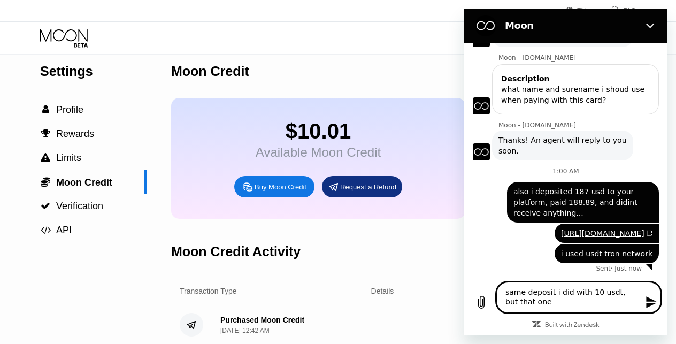
type textarea "same deposit i did with 10 usdt, but that one I"
type textarea "x"
type textarea "same deposit i did with 10 usdt, but that one I"
type textarea "x"
type textarea "same deposit i did with 10 usdt, but that one I g"
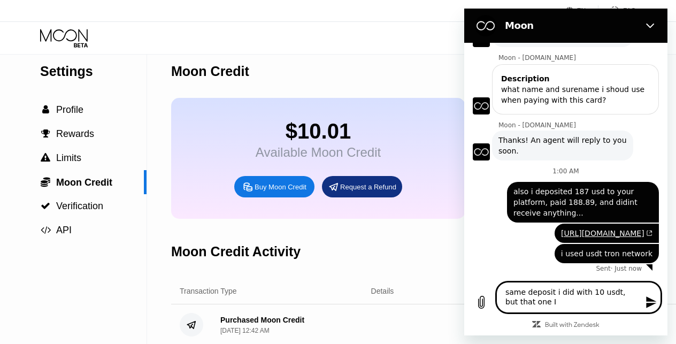
type textarea "x"
type textarea "same deposit i did with 10 usdt, but that one I go"
type textarea "x"
type textarea "same deposit i did with 10 usdt, but that one I got"
type textarea "x"
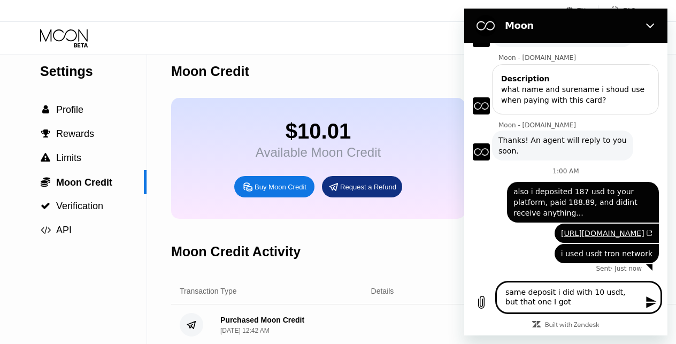
type textarea "same deposit i did with 10 usdt, but that one I got"
type textarea "x"
type textarea "same deposit i did with 10 usdt, but that one I got a"
type textarea "x"
type textarea "same deposit i did with 10 usdt, but that one I got an"
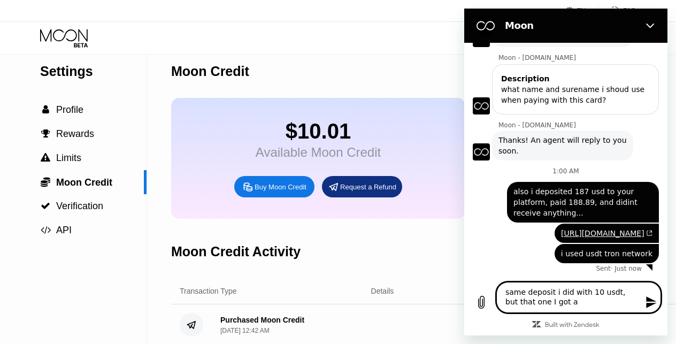
type textarea "x"
type textarea "same deposit i did with 10 usdt, but that one I got and"
type textarea "x"
type textarea "same deposit i did with 10 usdt, but that one I got and"
type textarea "x"
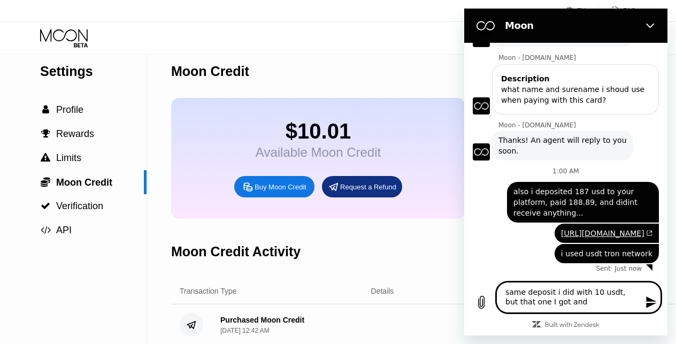
type textarea "same deposit i did with 10 usdt, but that one I got and b"
type textarea "x"
type textarea "same deposit i did with 10 usdt, but that one I got and bi"
type textarea "x"
type textarea "same deposit i did with 10 usdt, but that one I got and big"
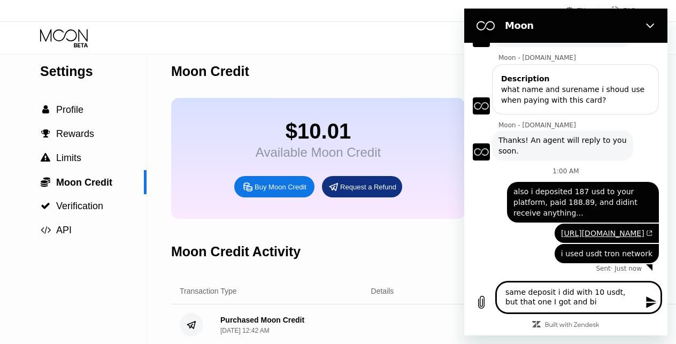
type textarea "x"
type textarea "same deposit i did with 10 usdt, but that one I got and big"
type textarea "x"
type textarea "same deposit i did with 10 usdt, but that one I got and big o"
type textarea "x"
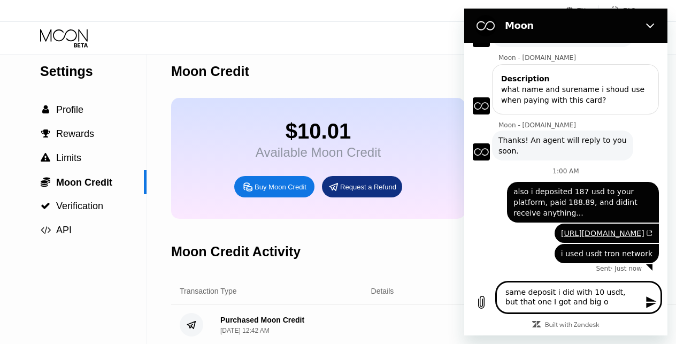
type textarea "same deposit i did with 10 usdt, but that one I got and big on"
type textarea "x"
type textarea "same deposit i did with 10 usdt, but that one I got and big one"
type textarea "x"
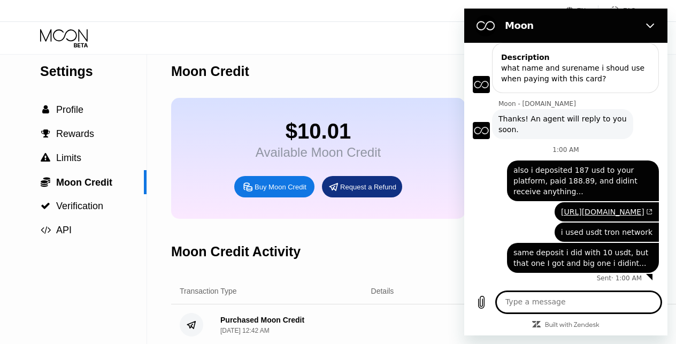
scroll to position [138, 0]
click at [400, 240] on div "Moon Credit Activity" at bounding box center [450, 251] width 559 height 53
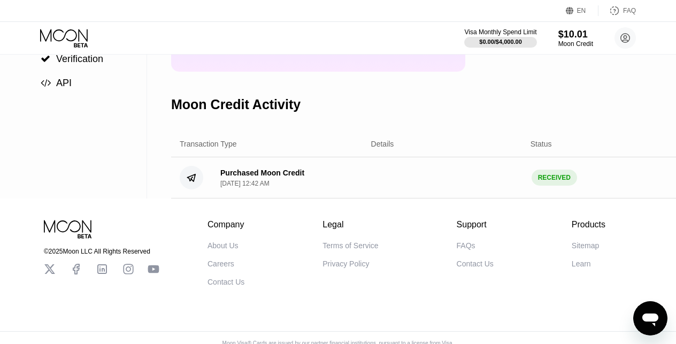
scroll to position [158, 0]
click at [385, 185] on div "Purchased Moon Credit [DATE] 12:42 AM RECEIVED $ 10.00" at bounding box center [450, 176] width 559 height 41
click at [196, 183] on circle at bounding box center [192, 177] width 24 height 24
click at [194, 180] on icon at bounding box center [191, 176] width 8 height 7
